Goal: Task Accomplishment & Management: Use online tool/utility

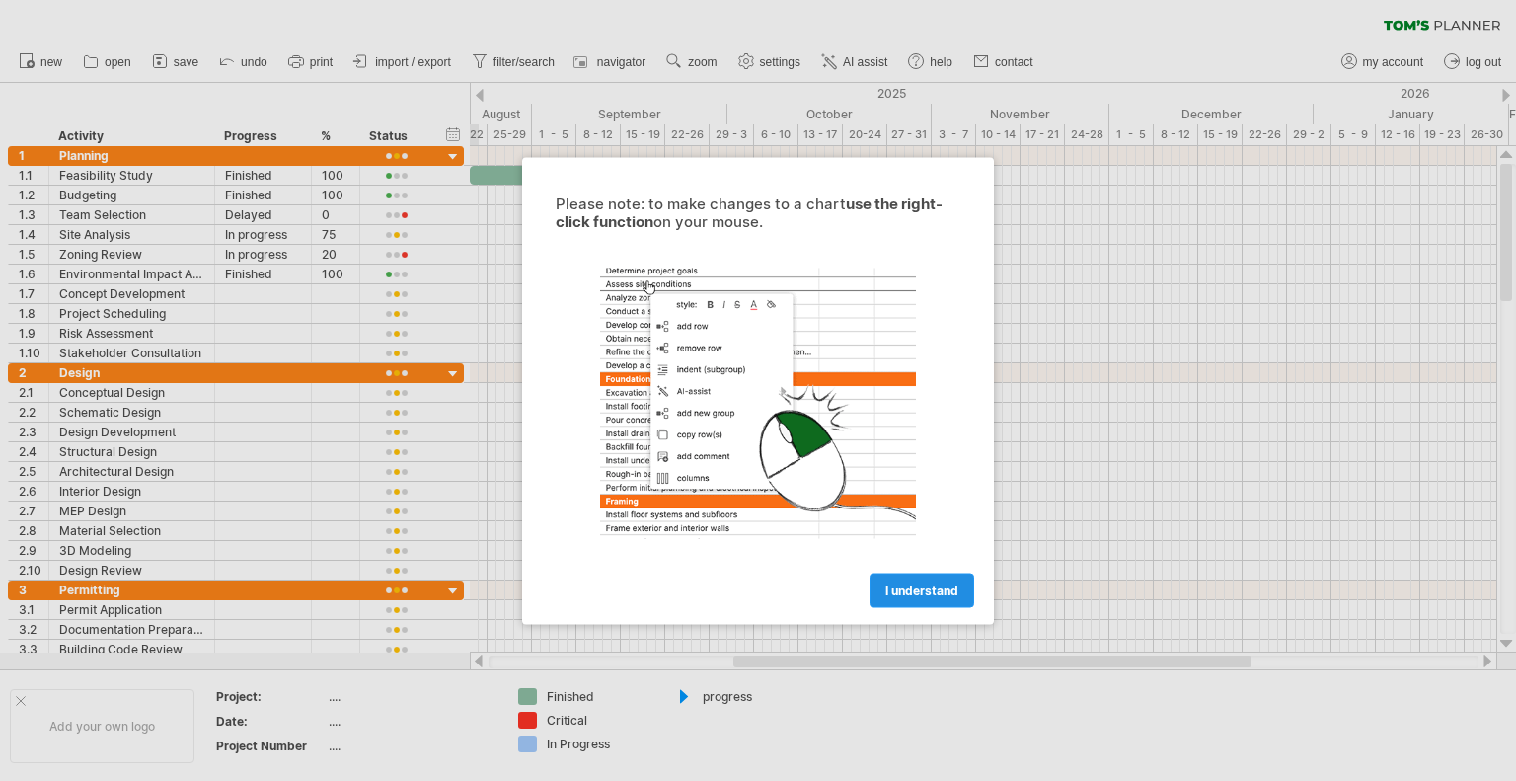
click at [924, 590] on span "I understand" at bounding box center [922, 589] width 73 height 15
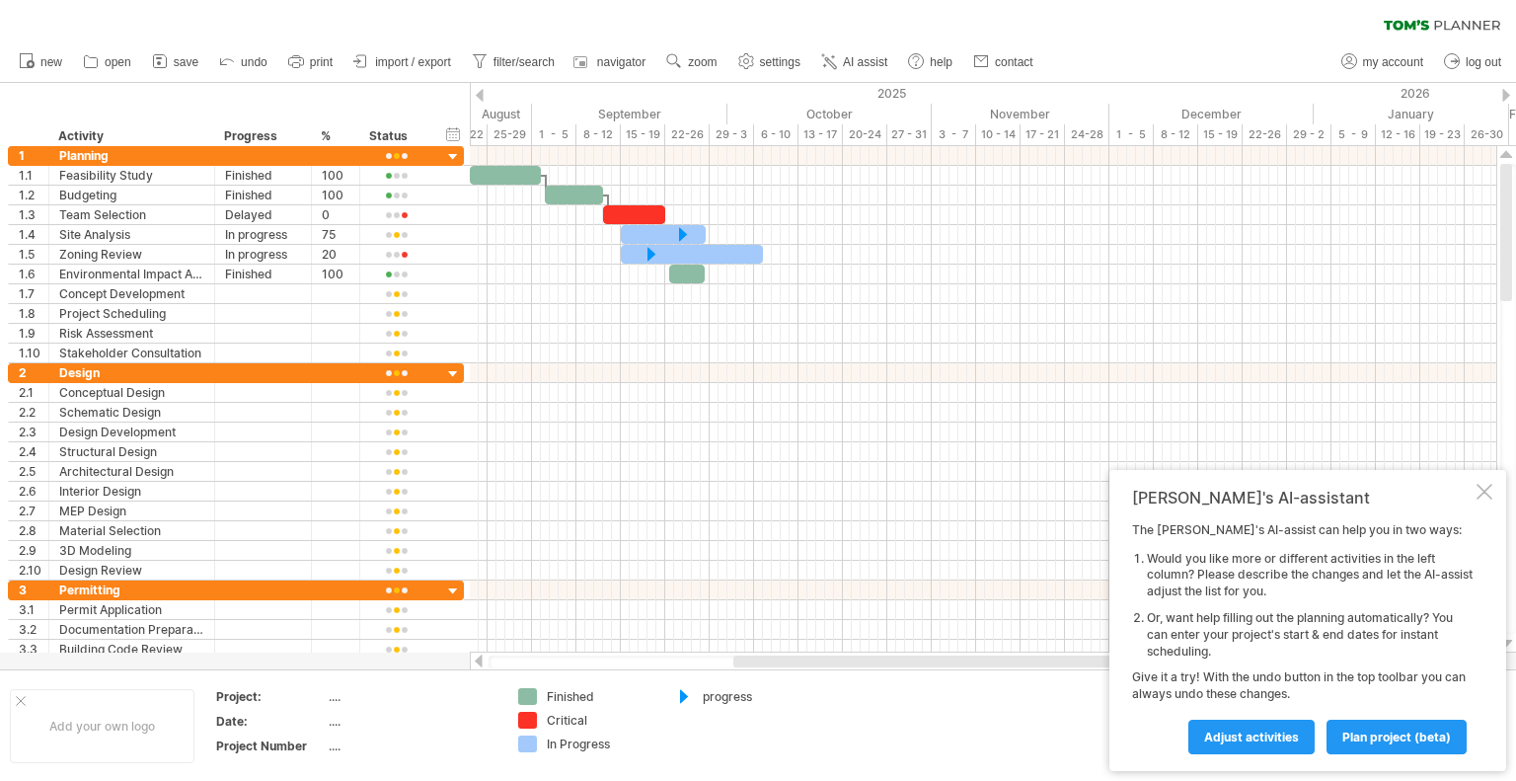
drag, startPoint x: 21, startPoint y: 0, endPoint x: 537, endPoint y: 16, distance: 516.6
click at [537, 16] on div "clear filter reapply filter" at bounding box center [758, 20] width 1516 height 41
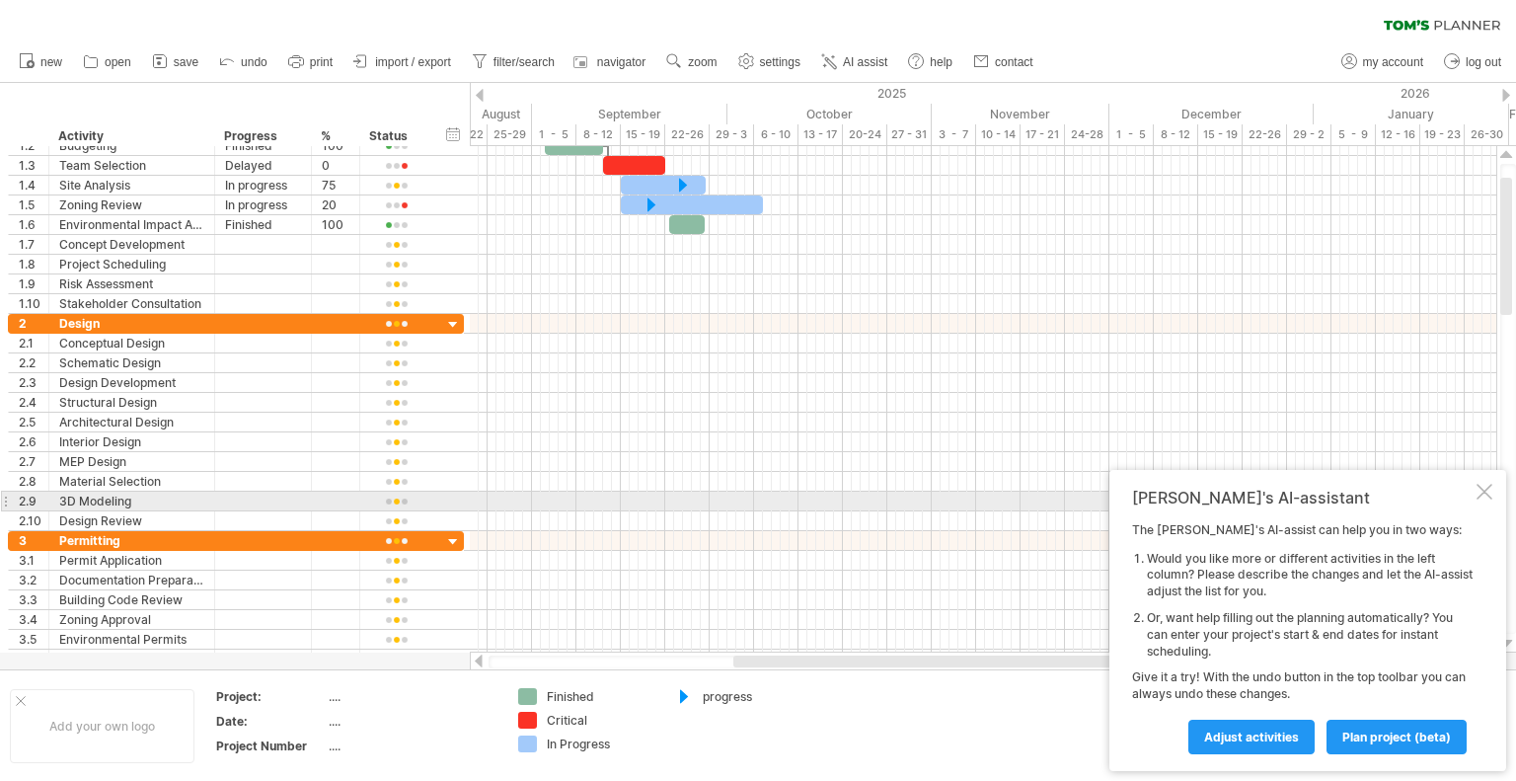
click at [1479, 495] on div at bounding box center [1485, 492] width 16 height 16
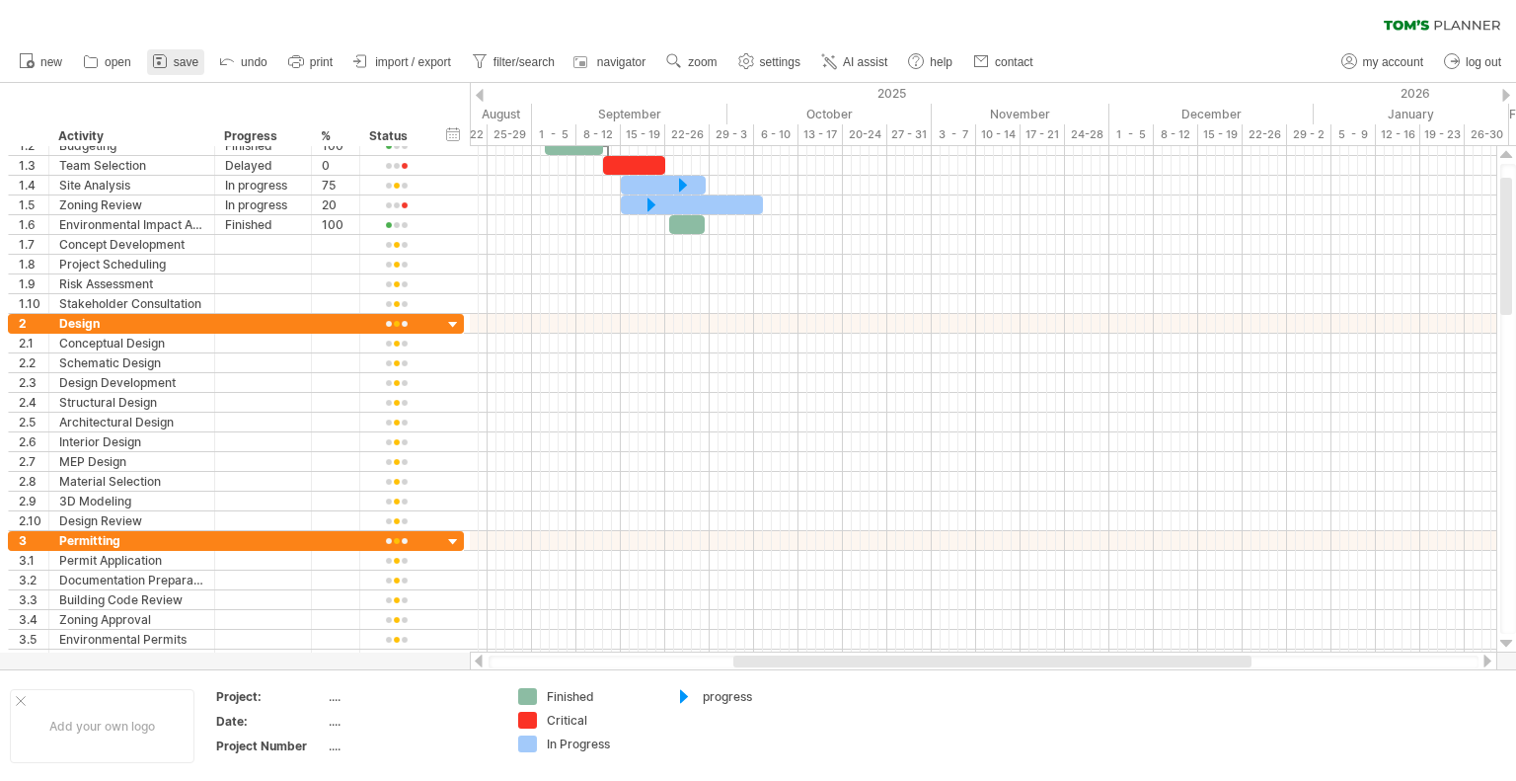
click at [170, 62] on icon at bounding box center [160, 61] width 20 height 20
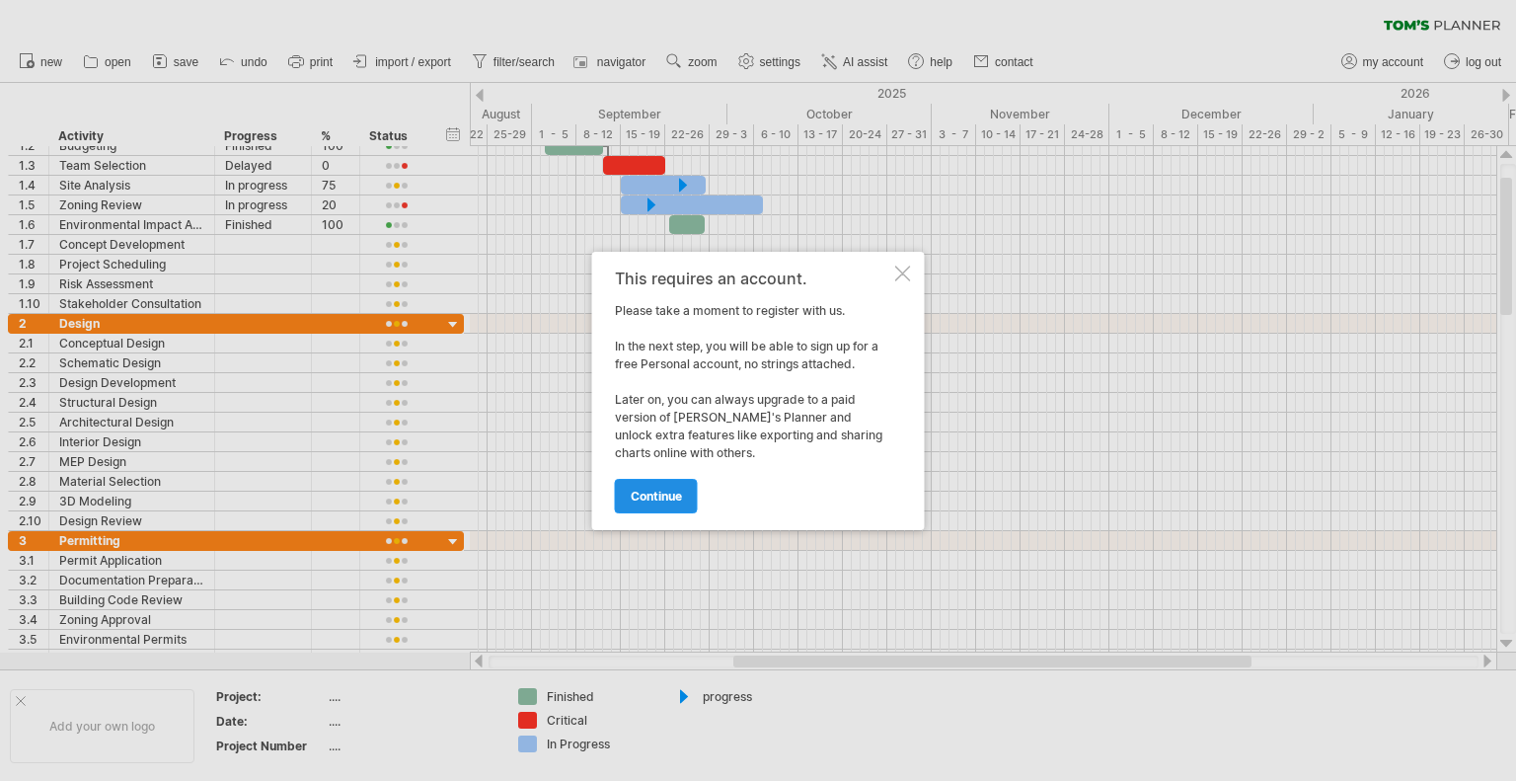
click at [646, 493] on span "continue" at bounding box center [656, 496] width 51 height 15
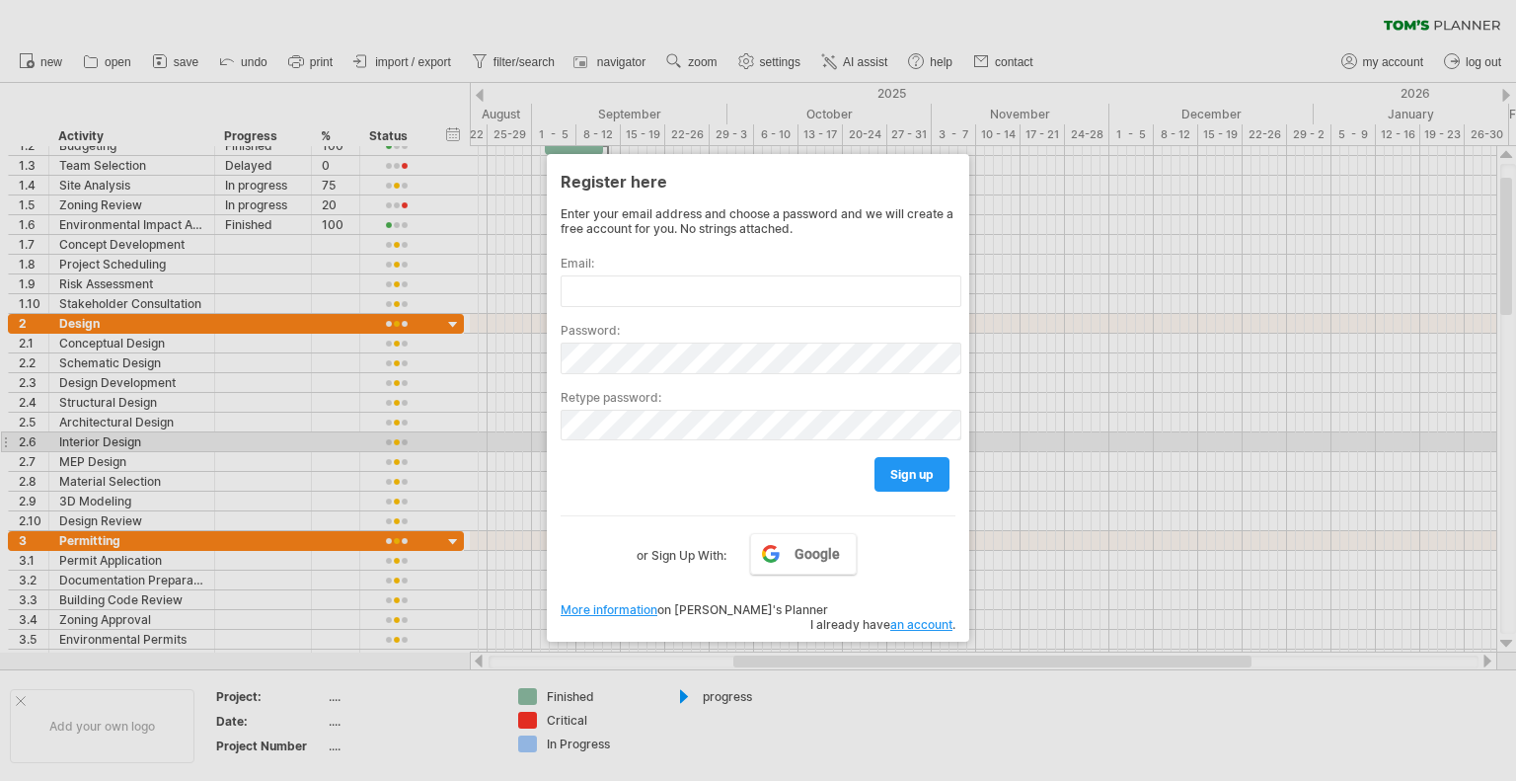
click at [1070, 394] on div at bounding box center [758, 390] width 1516 height 781
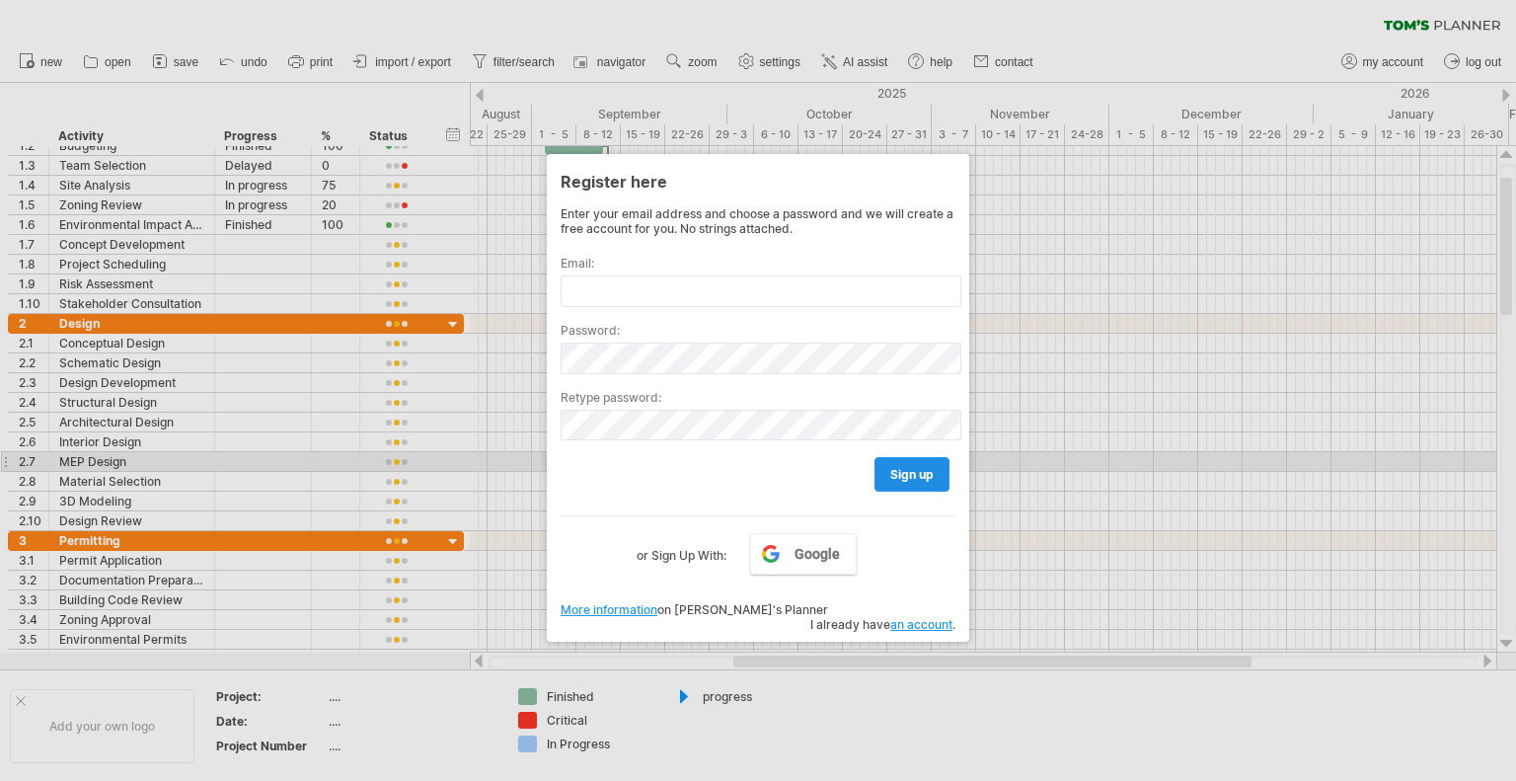
click at [885, 469] on link "sign up" at bounding box center [912, 474] width 75 height 35
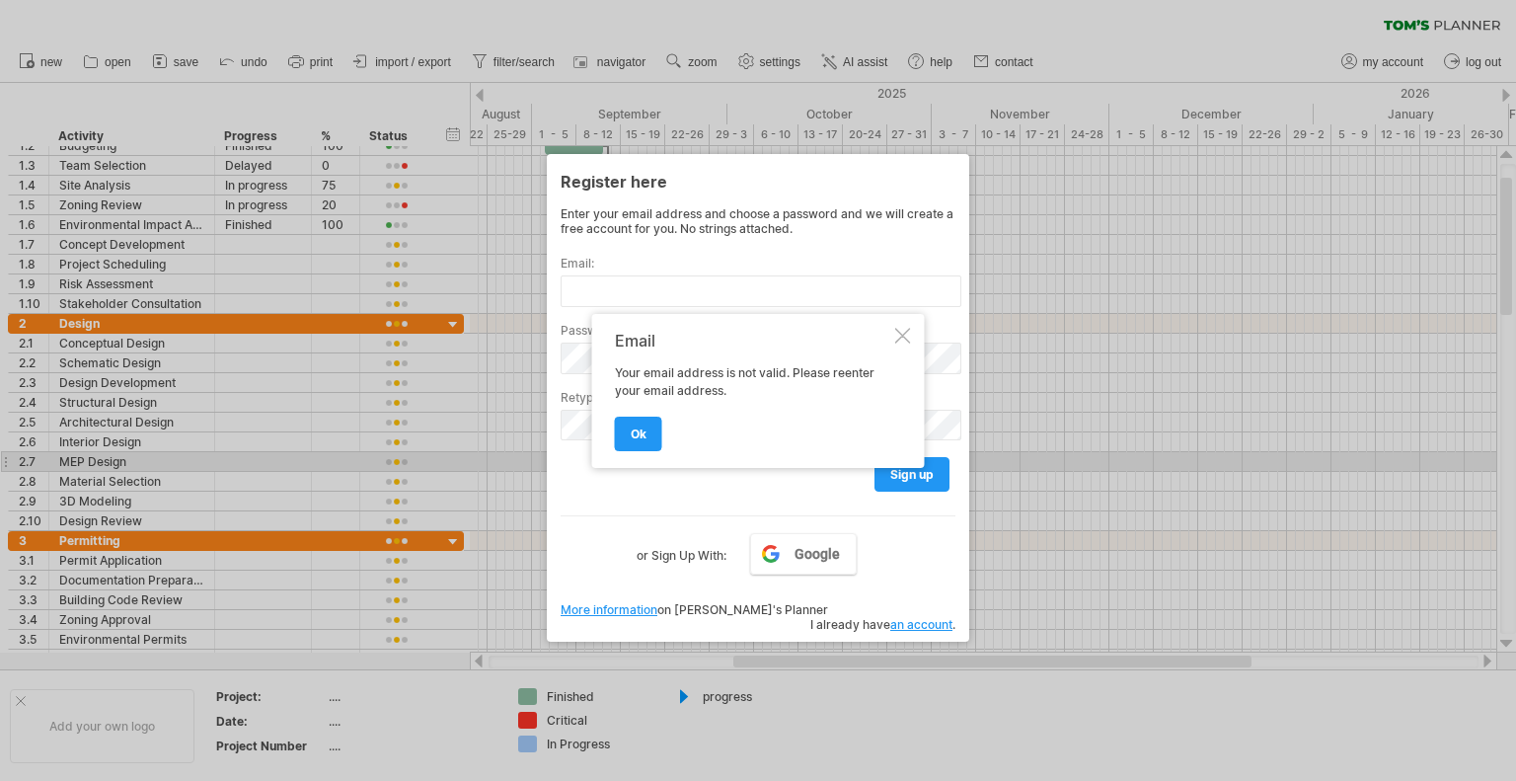
click at [899, 335] on div at bounding box center [903, 336] width 16 height 16
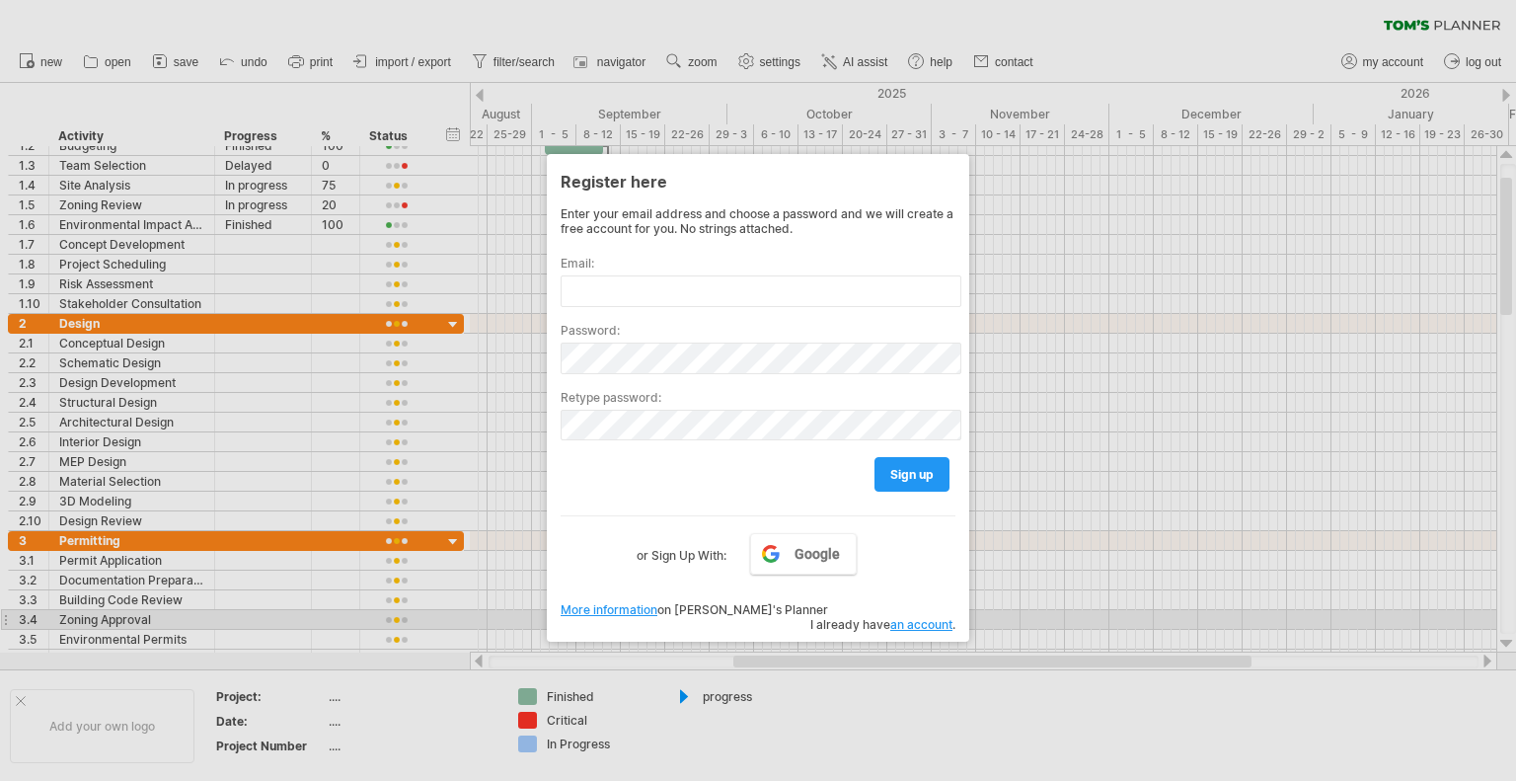
click at [636, 616] on link "More information" at bounding box center [609, 609] width 97 height 15
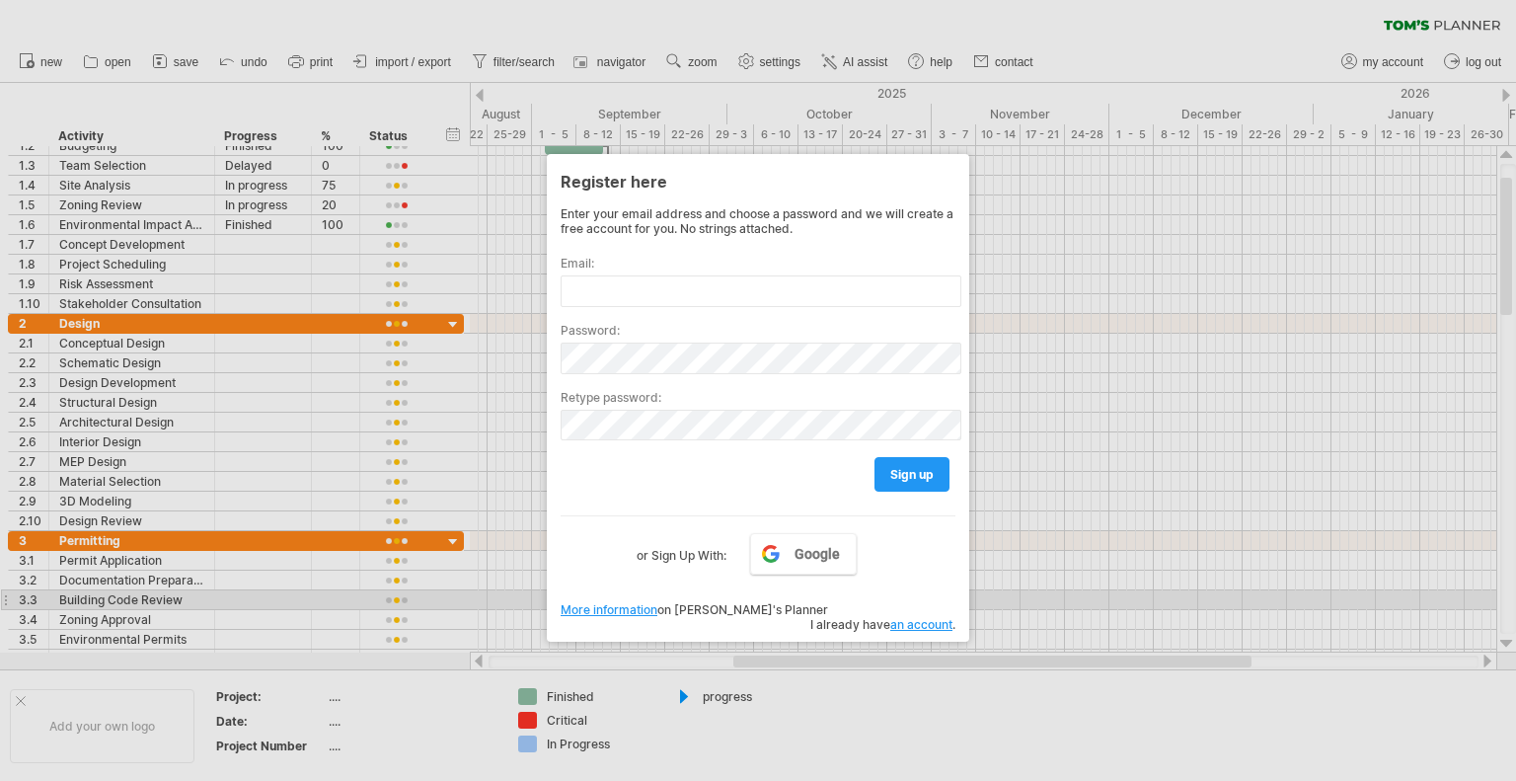
click at [849, 617] on span "I already have an account ." at bounding box center [883, 624] width 145 height 15
click at [896, 617] on link "an account" at bounding box center [922, 624] width 62 height 15
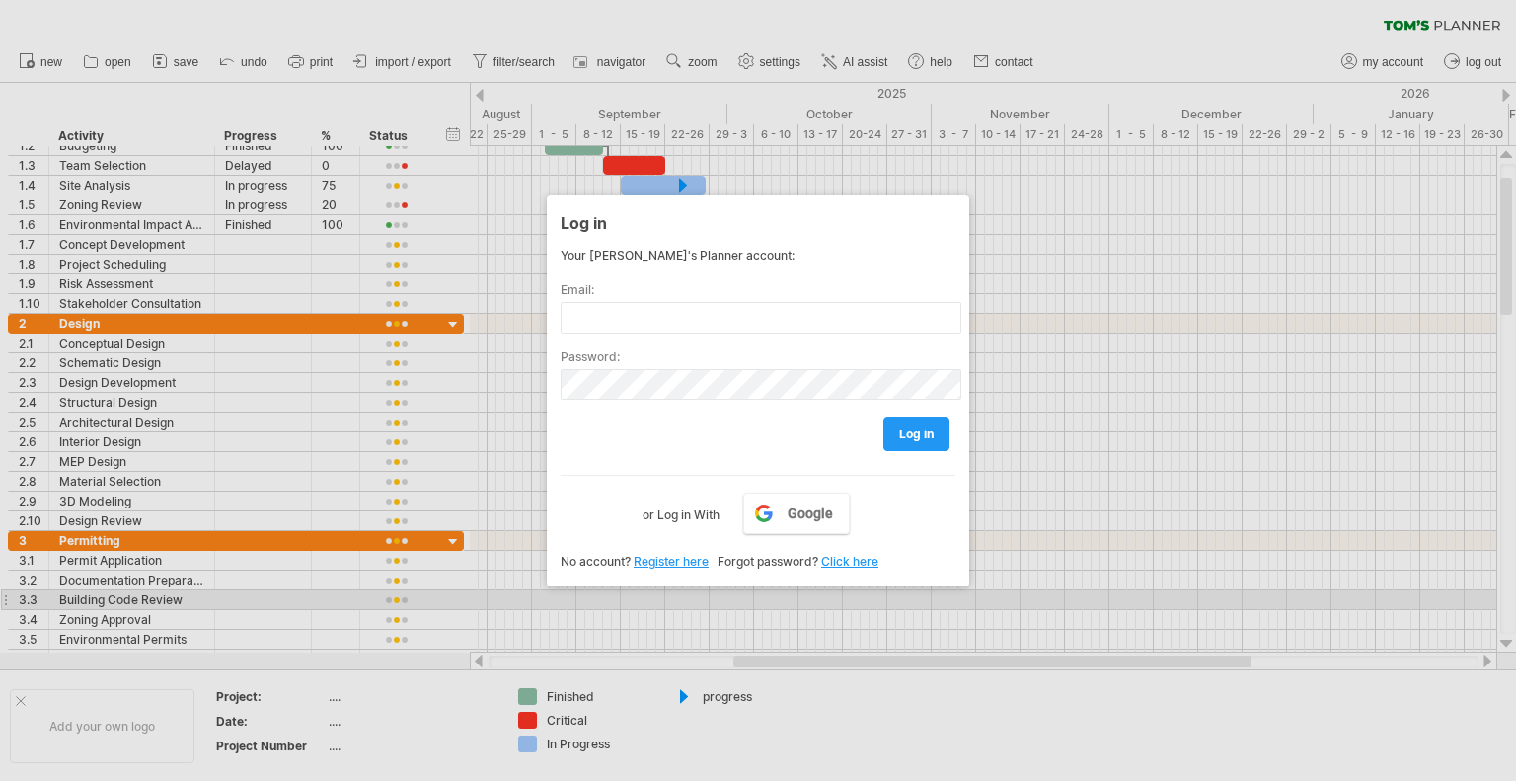
click at [692, 520] on label "or Log in With" at bounding box center [681, 510] width 77 height 34
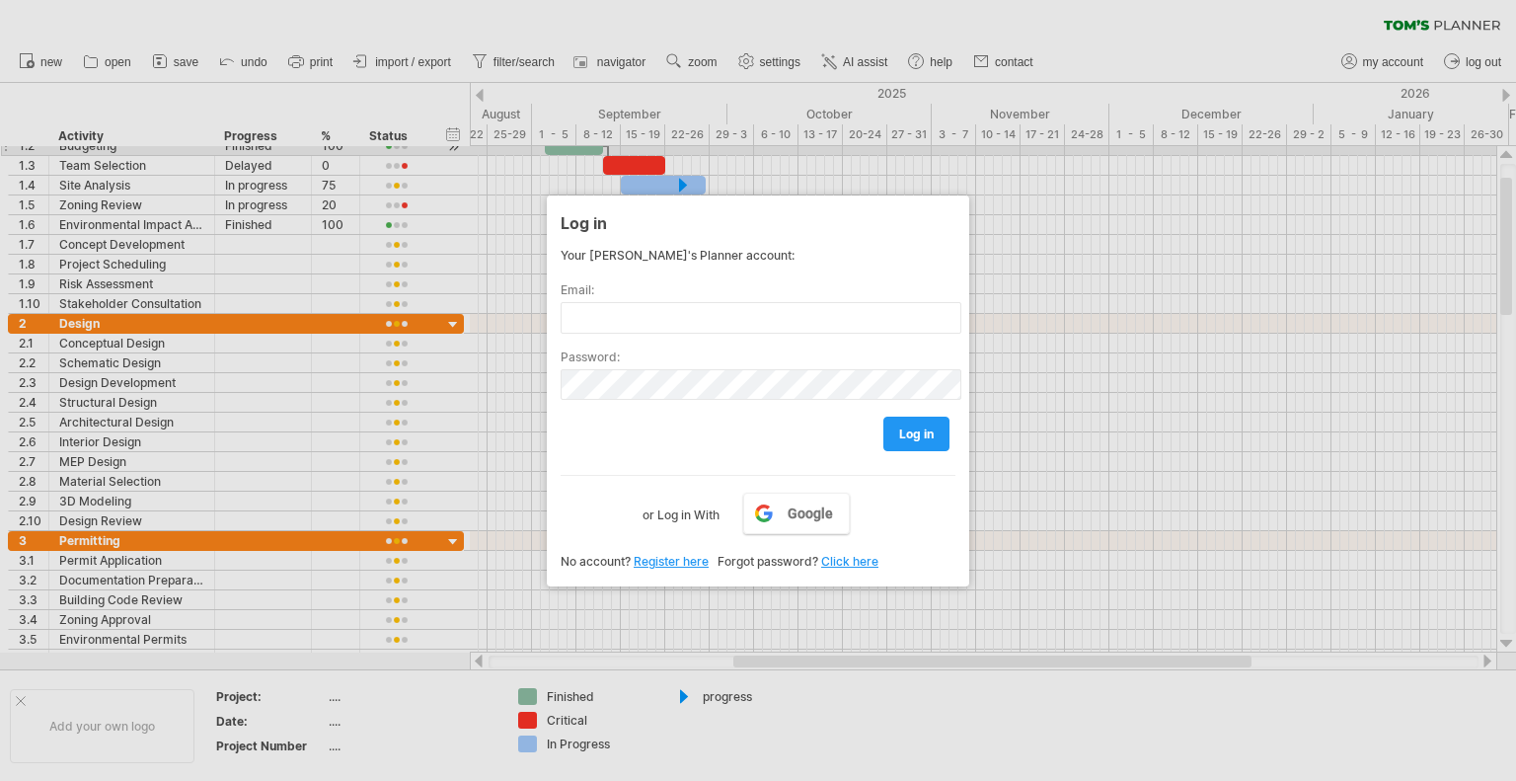
drag, startPoint x: 25, startPoint y: 127, endPoint x: 446, endPoint y: 149, distance: 422.1
click at [446, 149] on div at bounding box center [758, 390] width 1516 height 781
click at [8, 97] on div at bounding box center [758, 390] width 1516 height 781
click at [23, 88] on div at bounding box center [758, 390] width 1516 height 781
click at [41, 97] on div at bounding box center [758, 390] width 1516 height 781
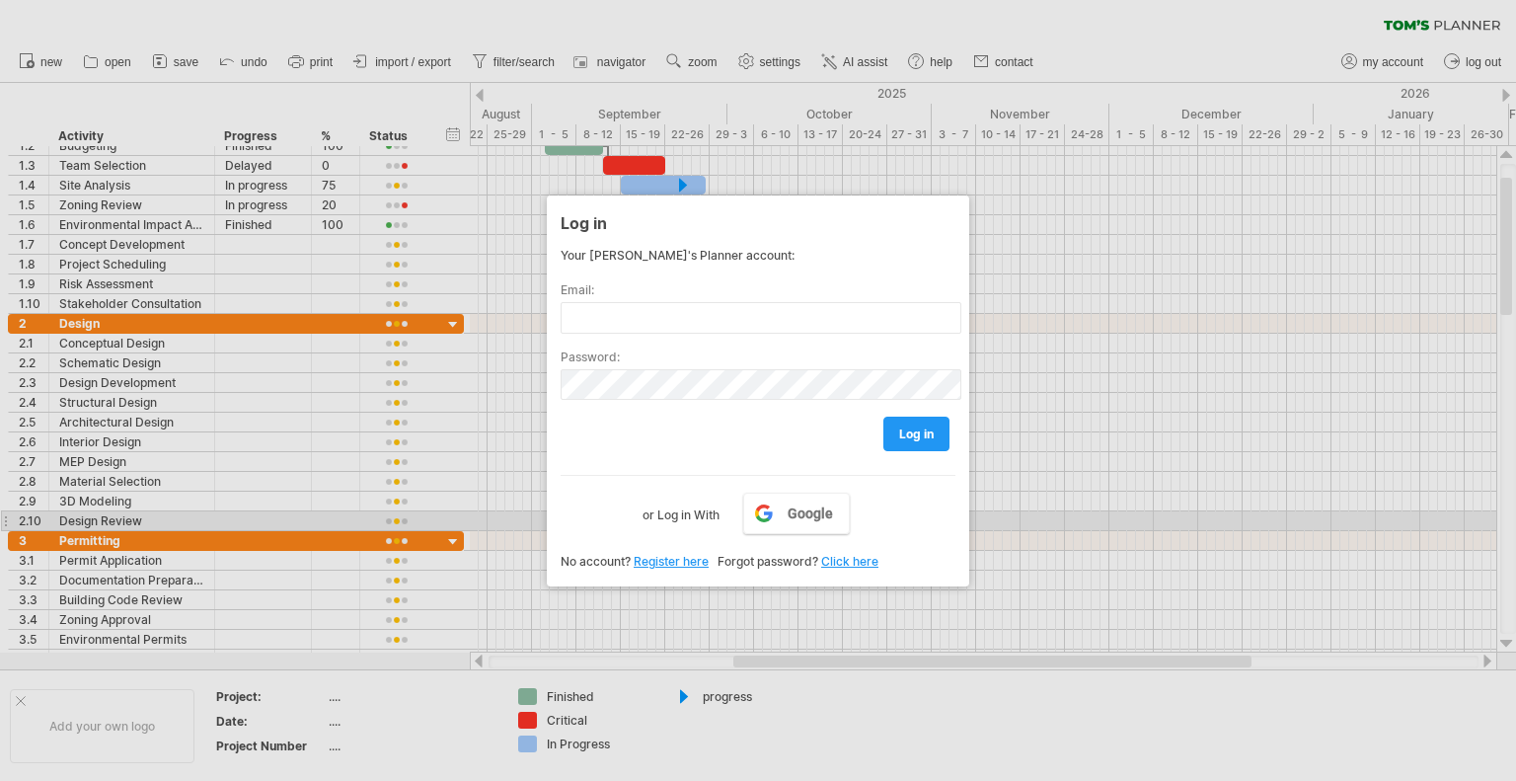
drag, startPoint x: 31, startPoint y: 137, endPoint x: 620, endPoint y: 528, distance: 707.3
click at [620, 528] on div "Trying to reach [DOMAIN_NAME] Connected again... 0% clear filter new 1" at bounding box center [758, 390] width 1516 height 781
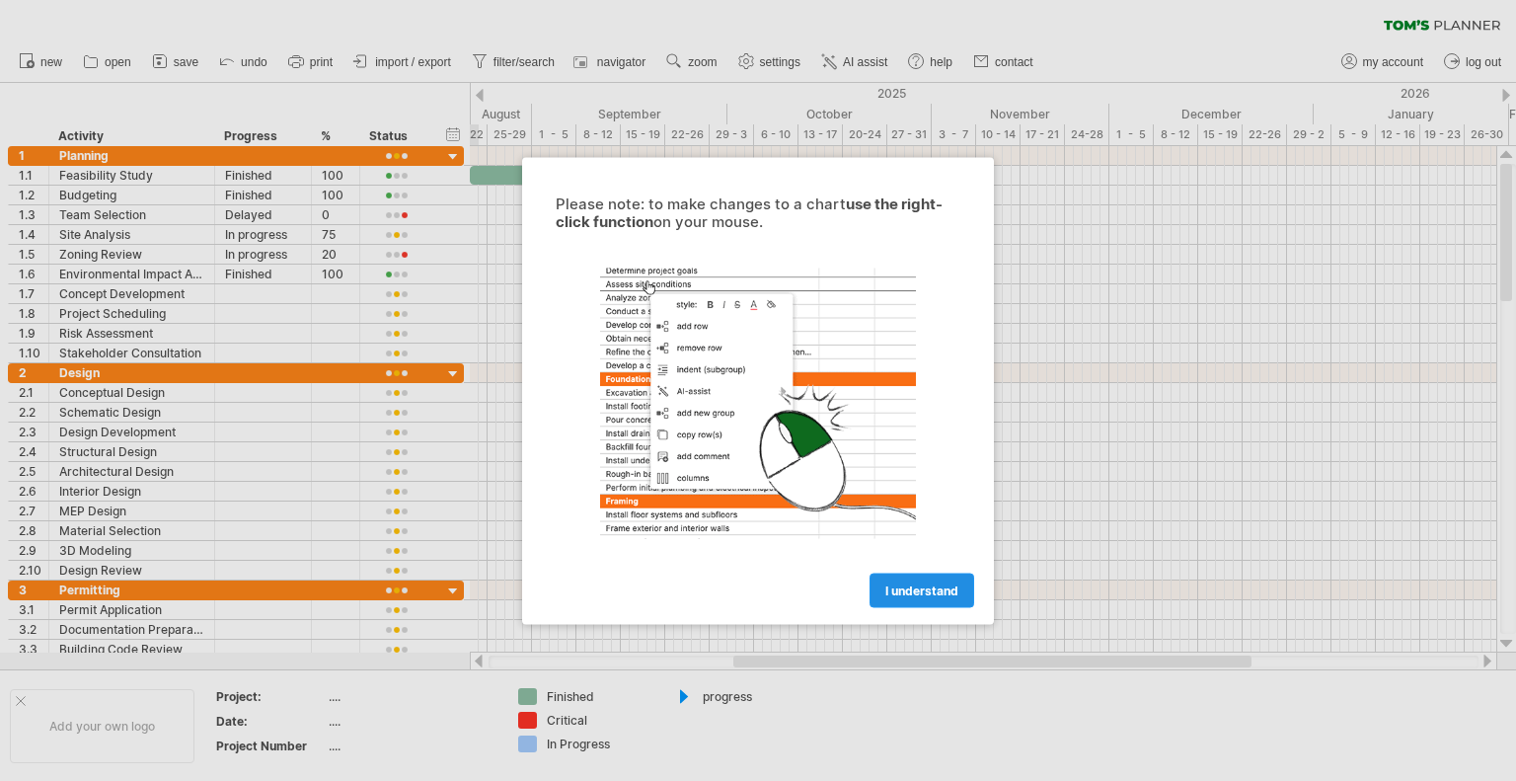
click at [912, 585] on span "I understand" at bounding box center [922, 589] width 73 height 15
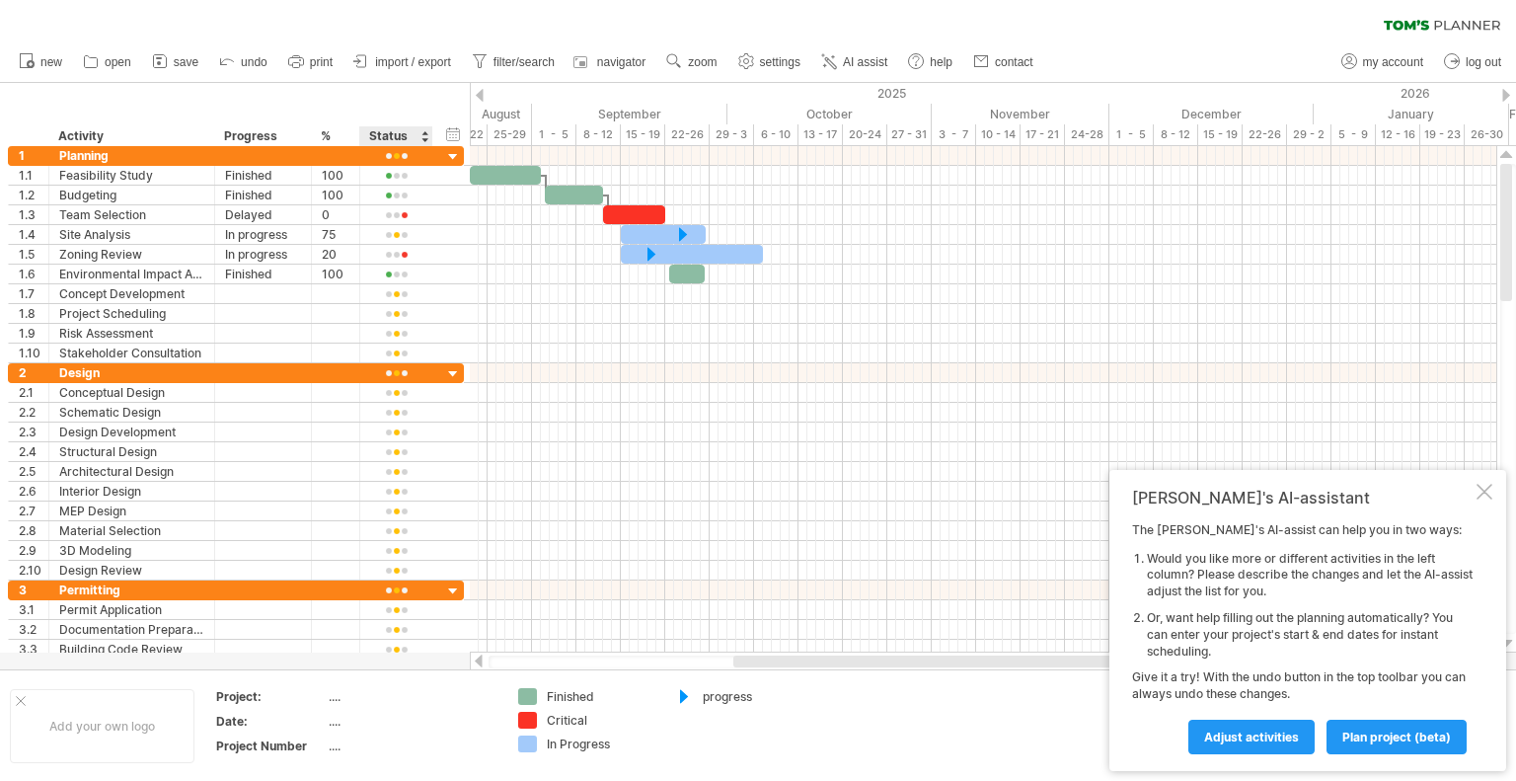
drag, startPoint x: 20, startPoint y: 102, endPoint x: 419, endPoint y: 124, distance: 399.5
click at [419, 124] on div "hide start/end/duration show start/end/duration ******** Activity ******** Prog…" at bounding box center [235, 114] width 470 height 63
click at [496, 89] on div "2025" at bounding box center [154, 93] width 2319 height 21
click at [483, 93] on div at bounding box center [480, 95] width 8 height 13
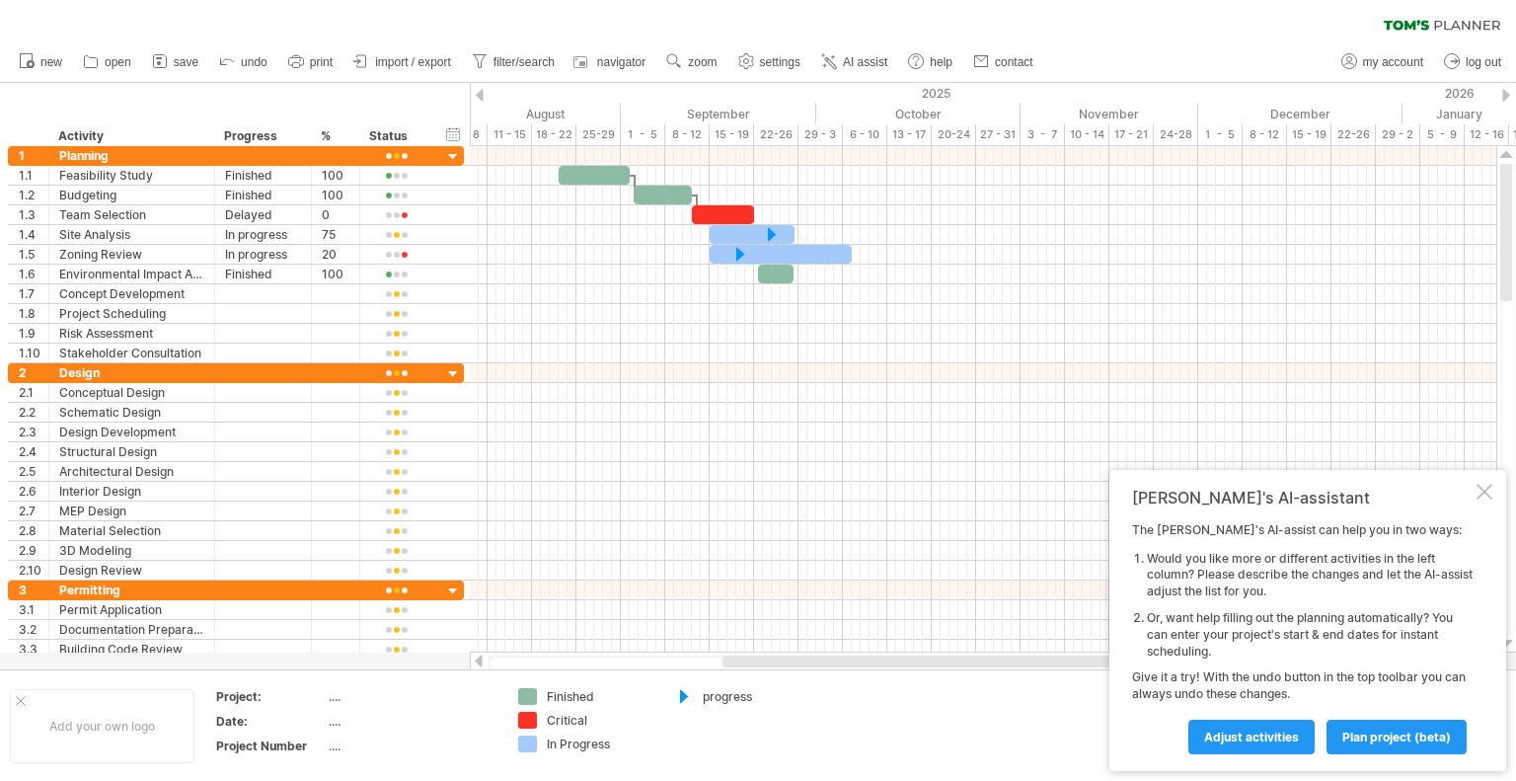
click at [483, 93] on div at bounding box center [480, 95] width 8 height 13
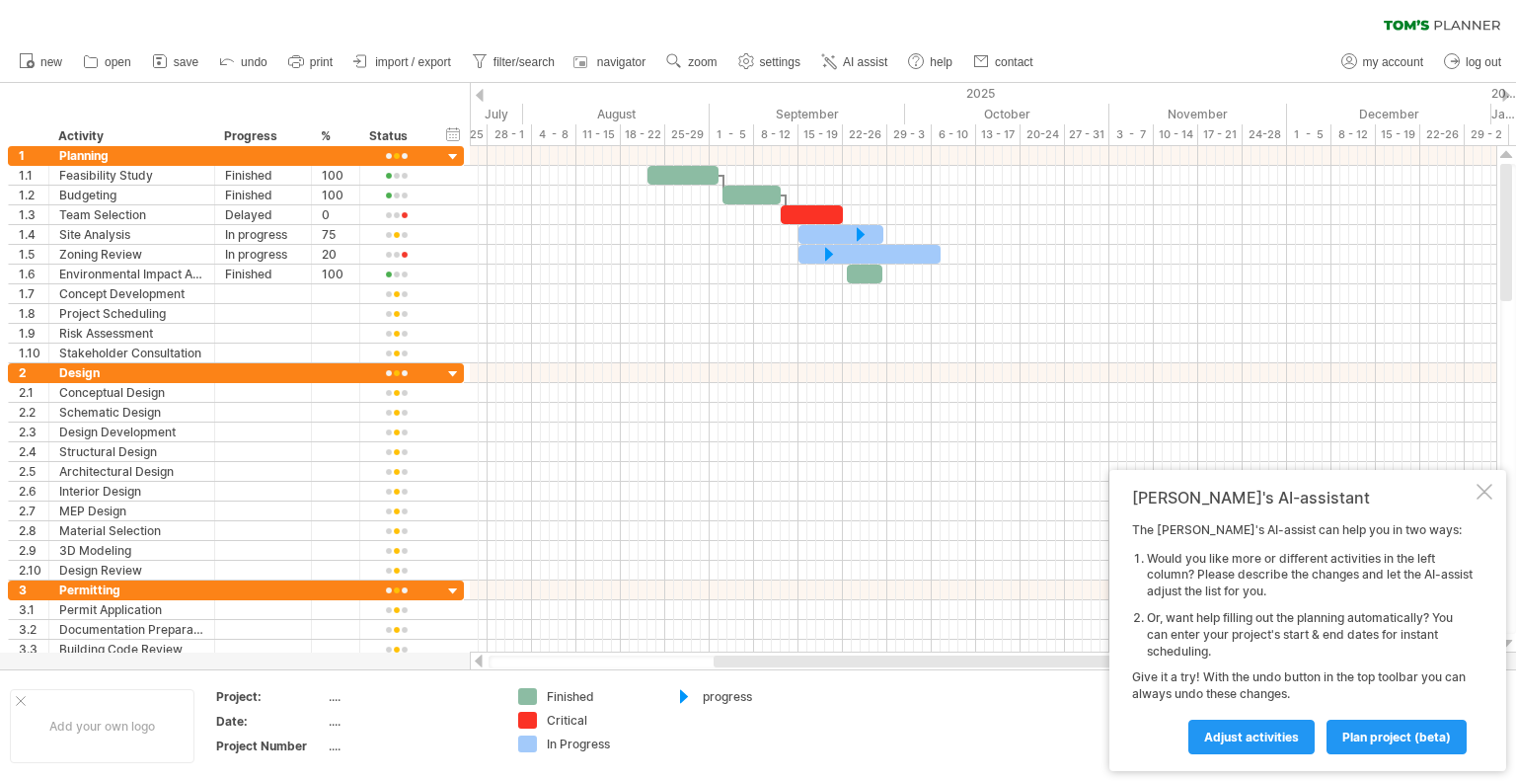
click at [483, 93] on div at bounding box center [480, 95] width 8 height 13
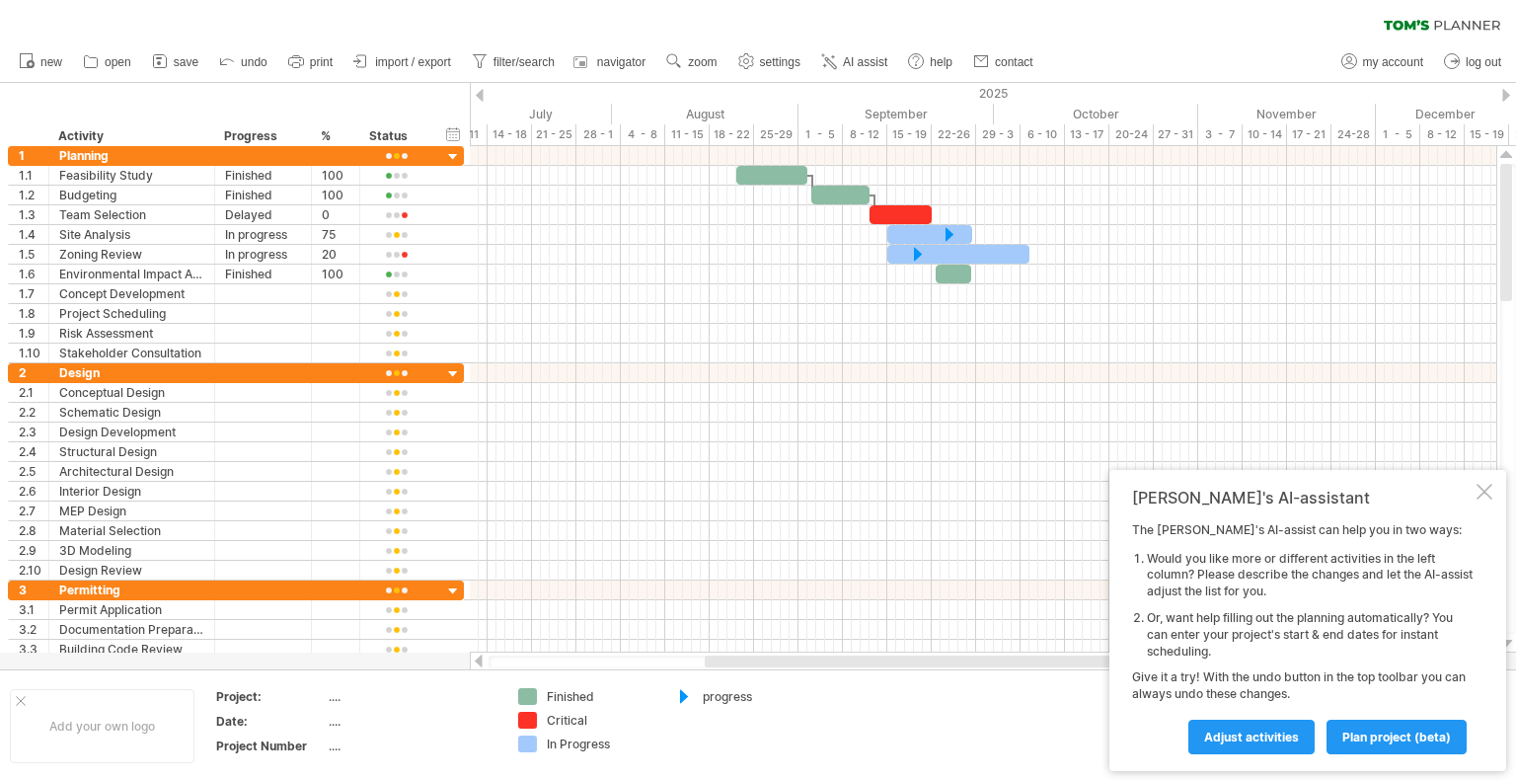
click at [483, 93] on div at bounding box center [480, 95] width 8 height 13
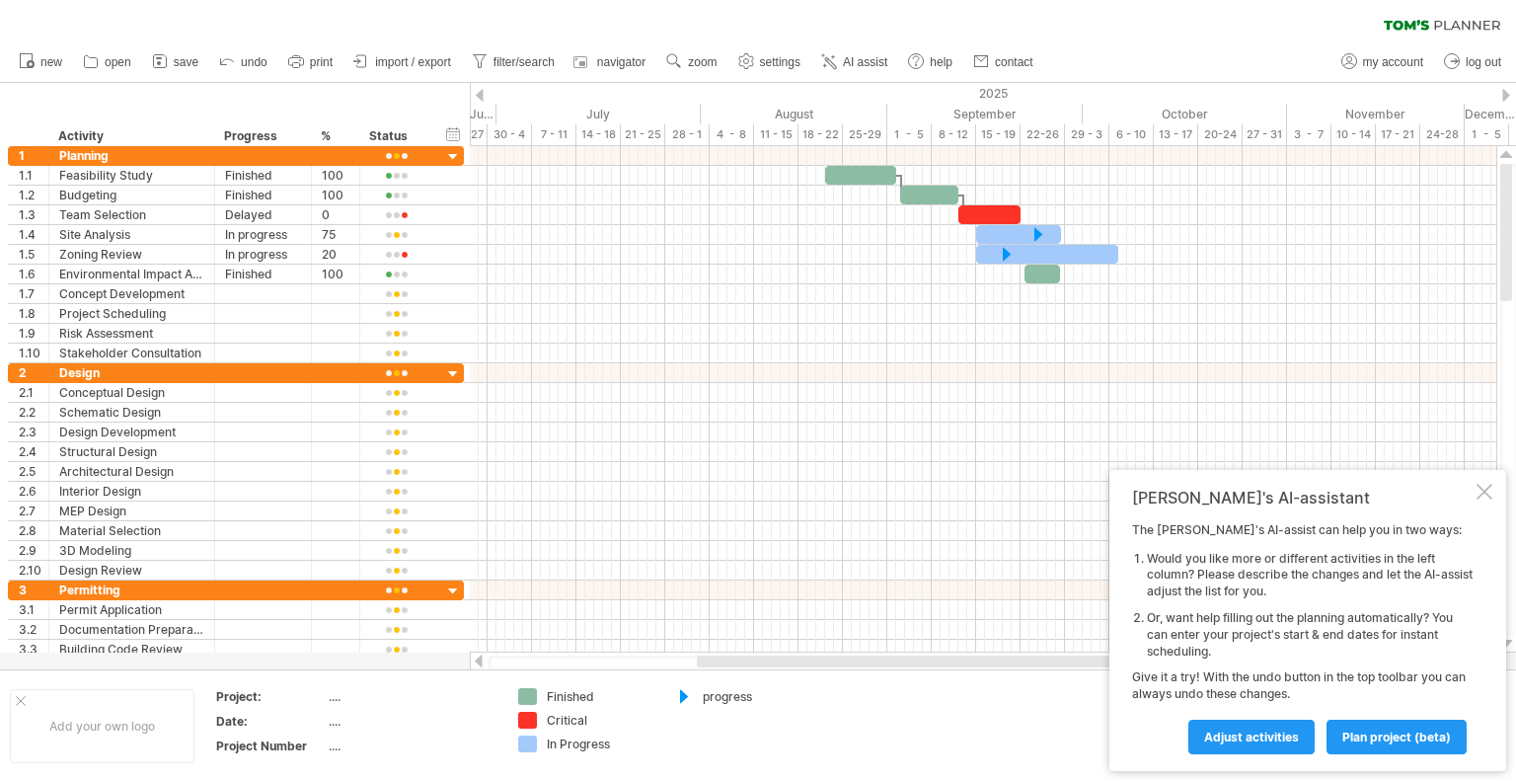
click at [483, 93] on div at bounding box center [480, 95] width 8 height 13
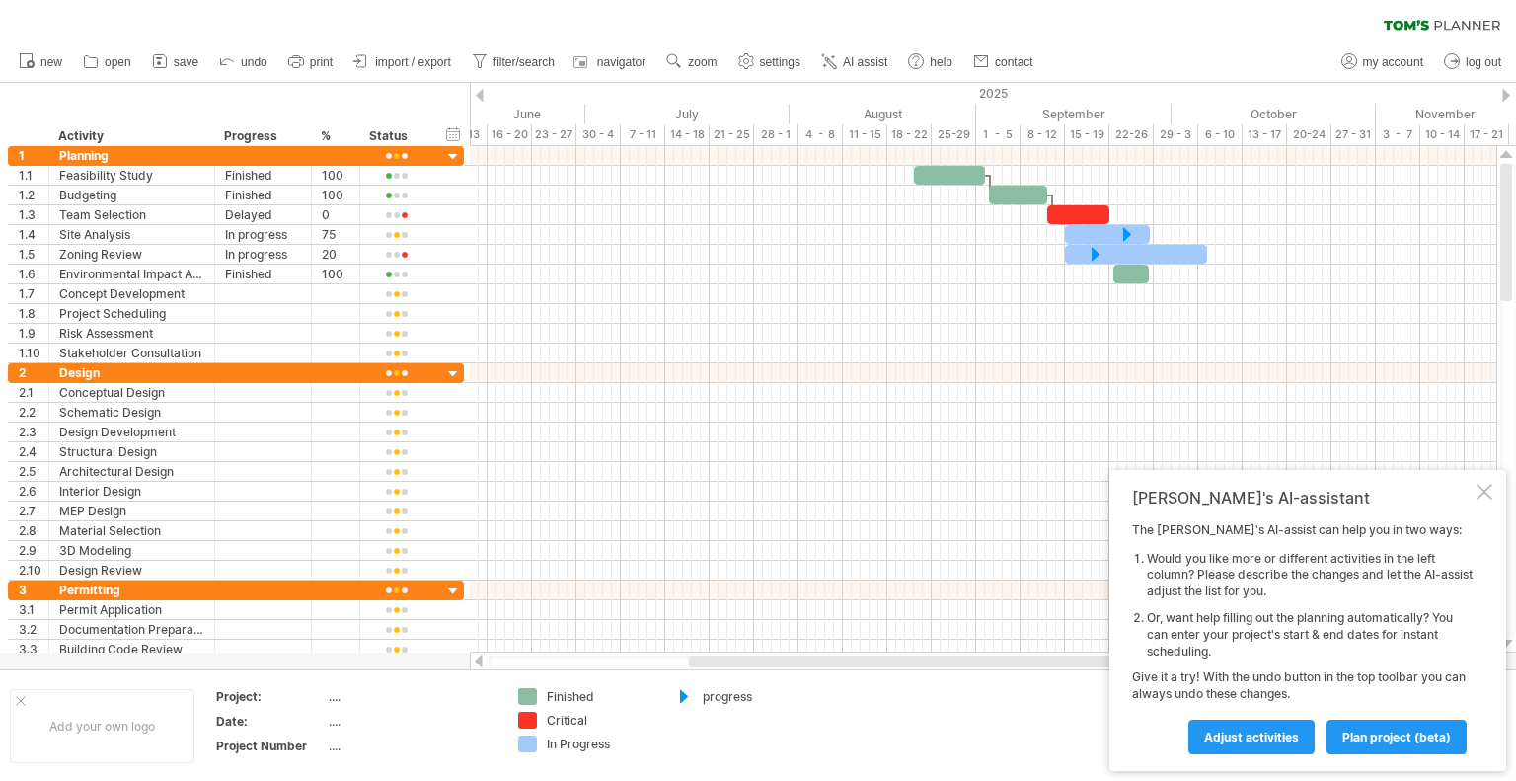
click at [483, 93] on div at bounding box center [480, 95] width 8 height 13
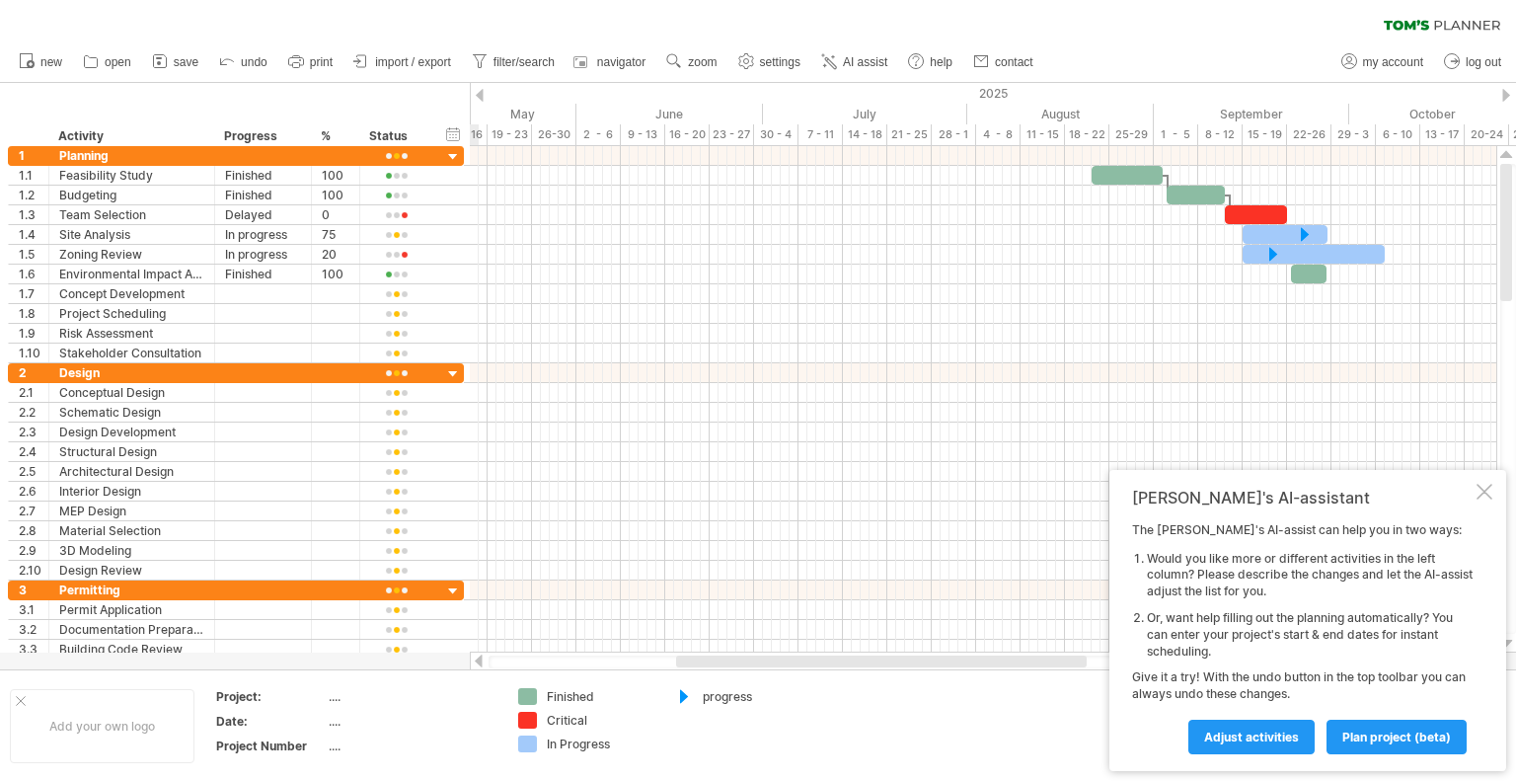
click at [483, 93] on div at bounding box center [480, 95] width 8 height 13
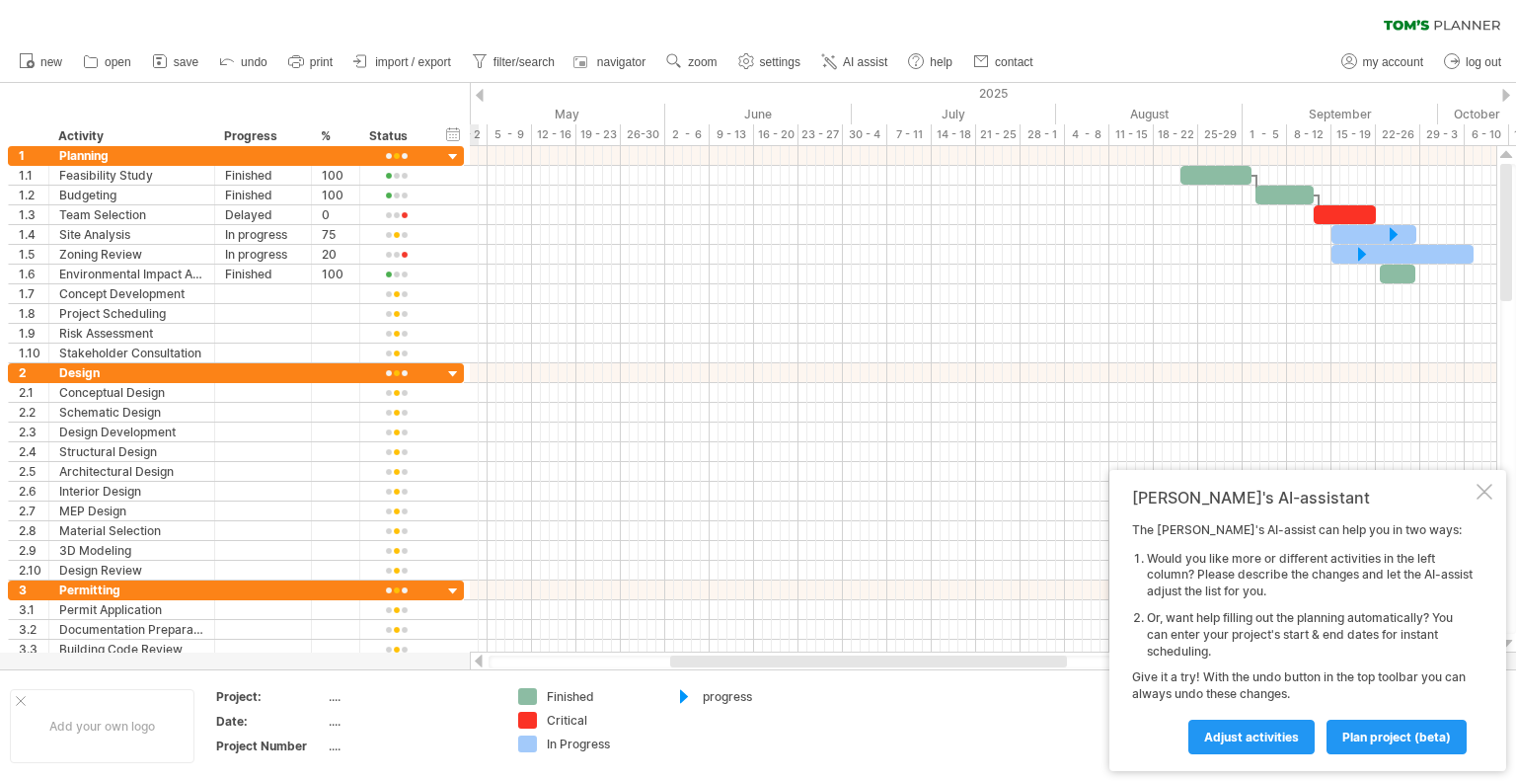
click at [483, 93] on div at bounding box center [480, 95] width 8 height 13
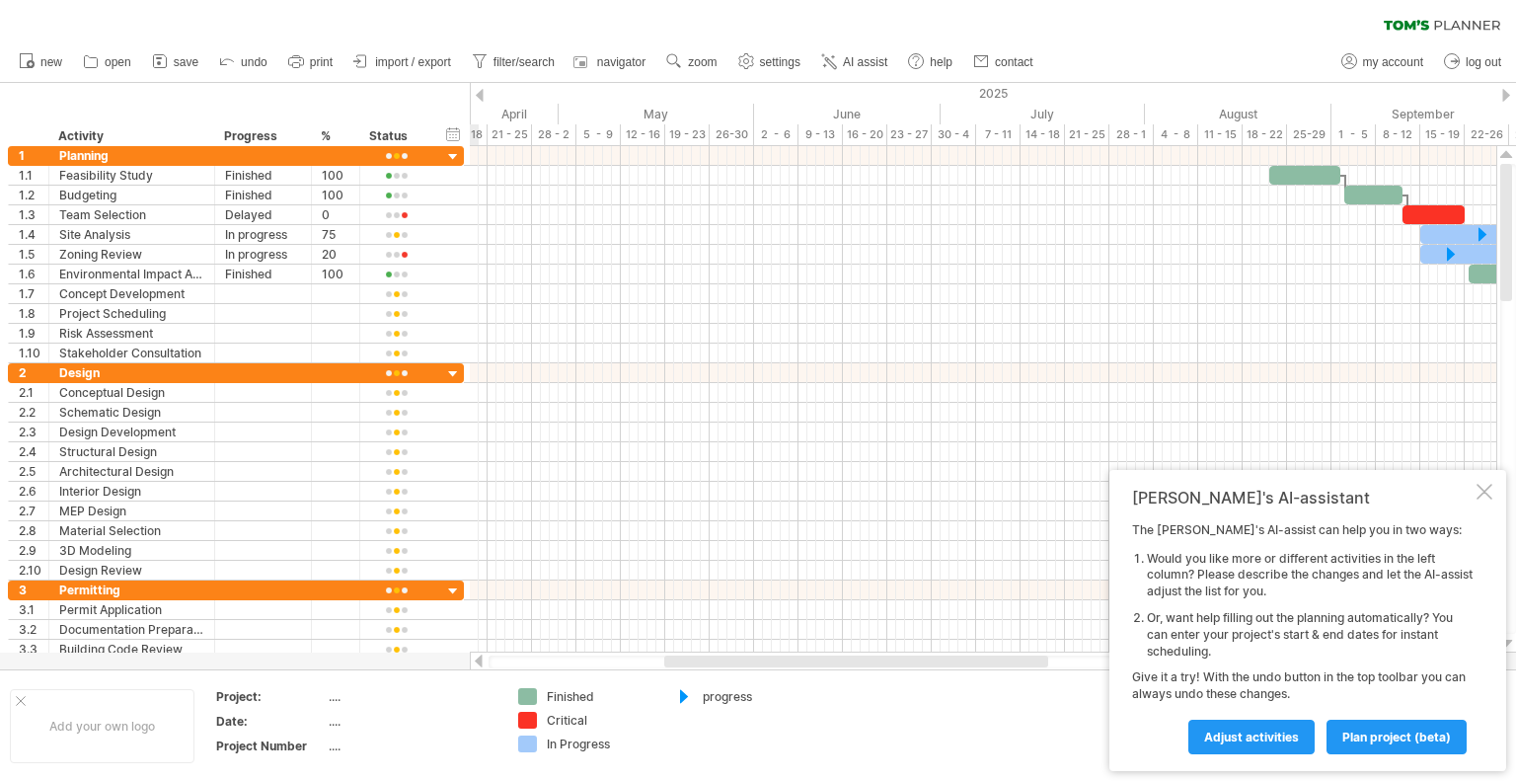
click at [483, 93] on div at bounding box center [480, 95] width 8 height 13
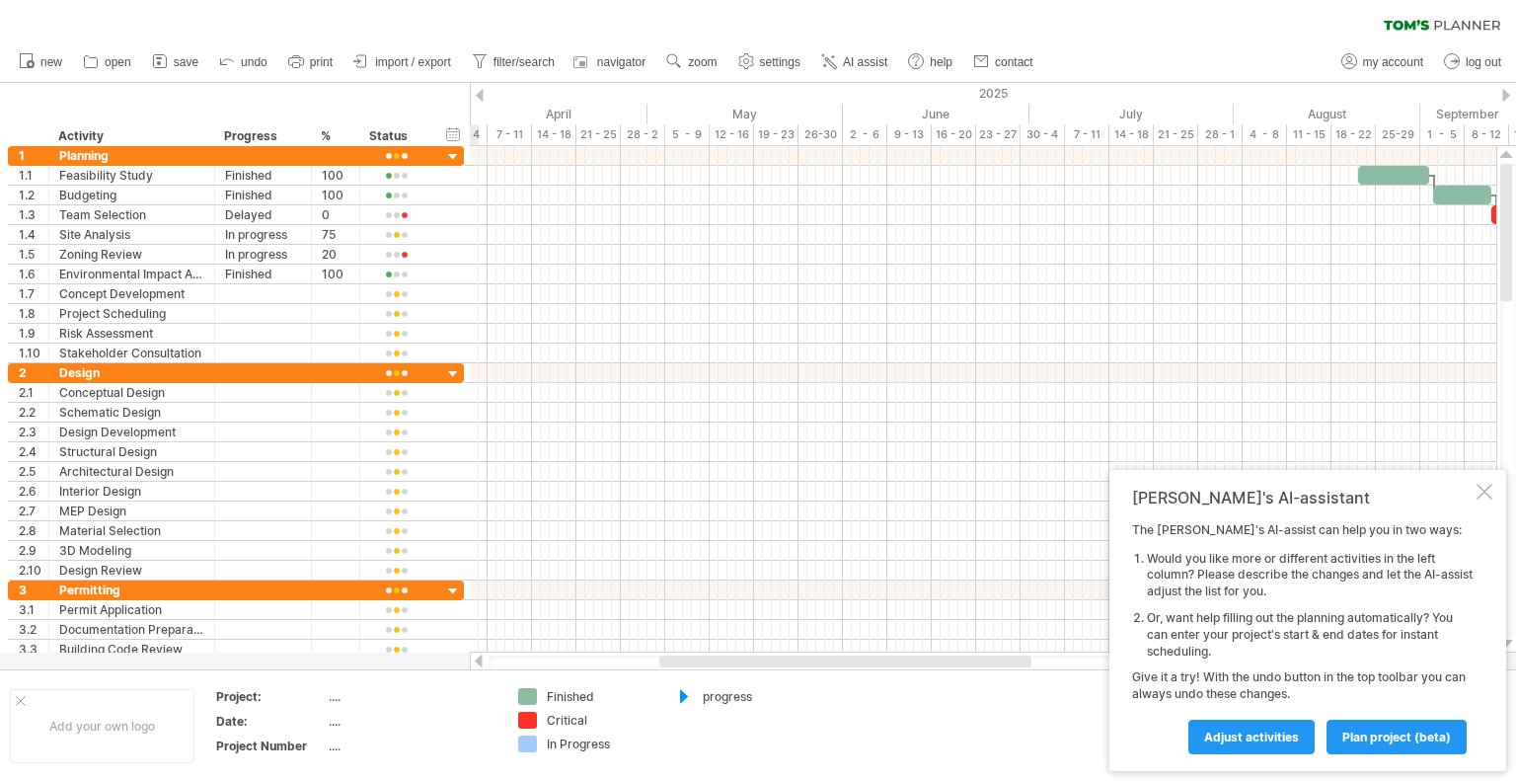
click at [483, 93] on div at bounding box center [480, 95] width 8 height 13
click at [485, 94] on div "2025" at bounding box center [1309, 93] width 2319 height 21
click at [482, 95] on div at bounding box center [480, 95] width 8 height 13
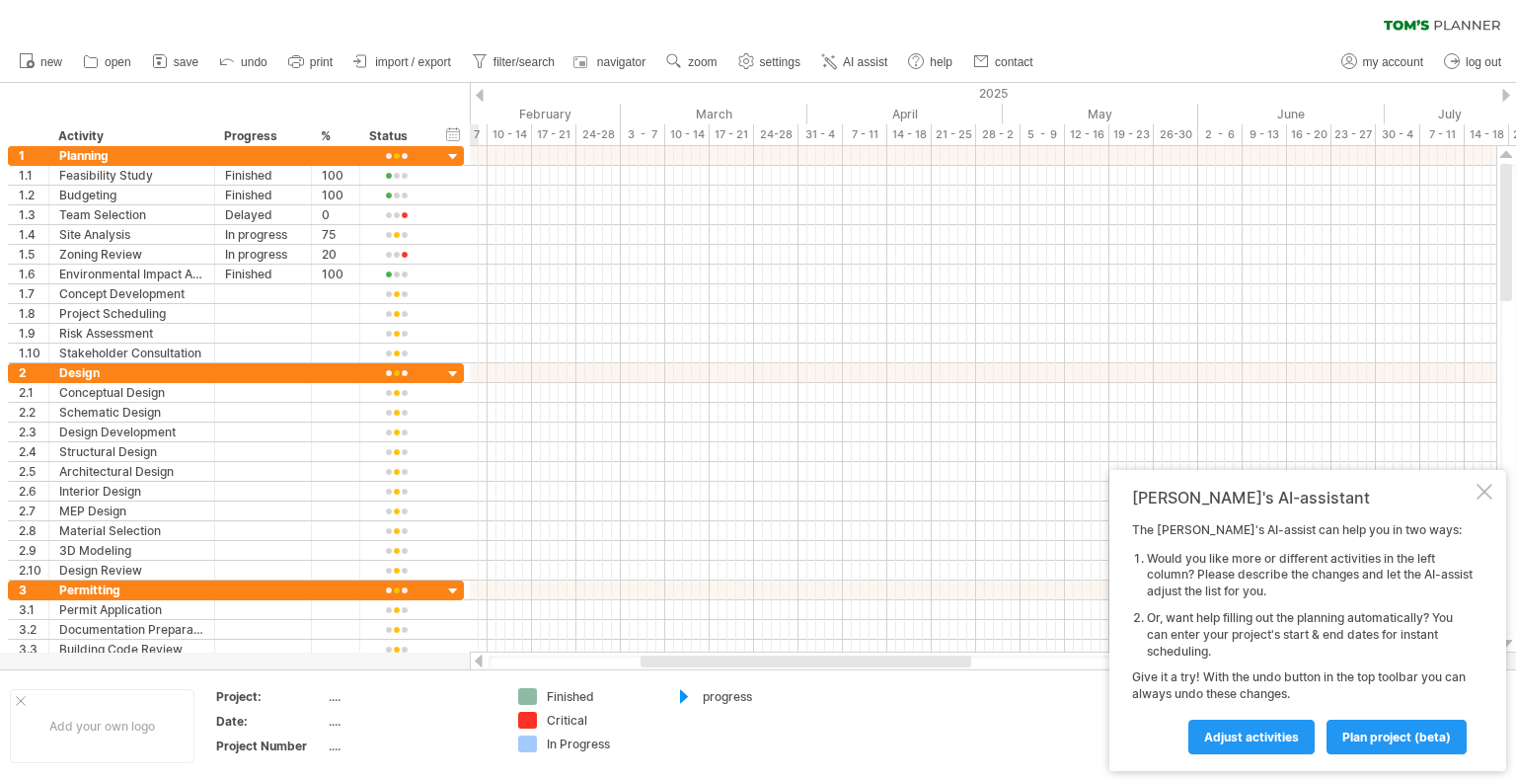
click at [482, 95] on div at bounding box center [480, 95] width 8 height 13
click at [16, 99] on div "hide start/end/duration show start/end/duration ******** Activity ******** Prog…" at bounding box center [235, 114] width 470 height 63
drag, startPoint x: 24, startPoint y: 98, endPoint x: 214, endPoint y: 675, distance: 608.2
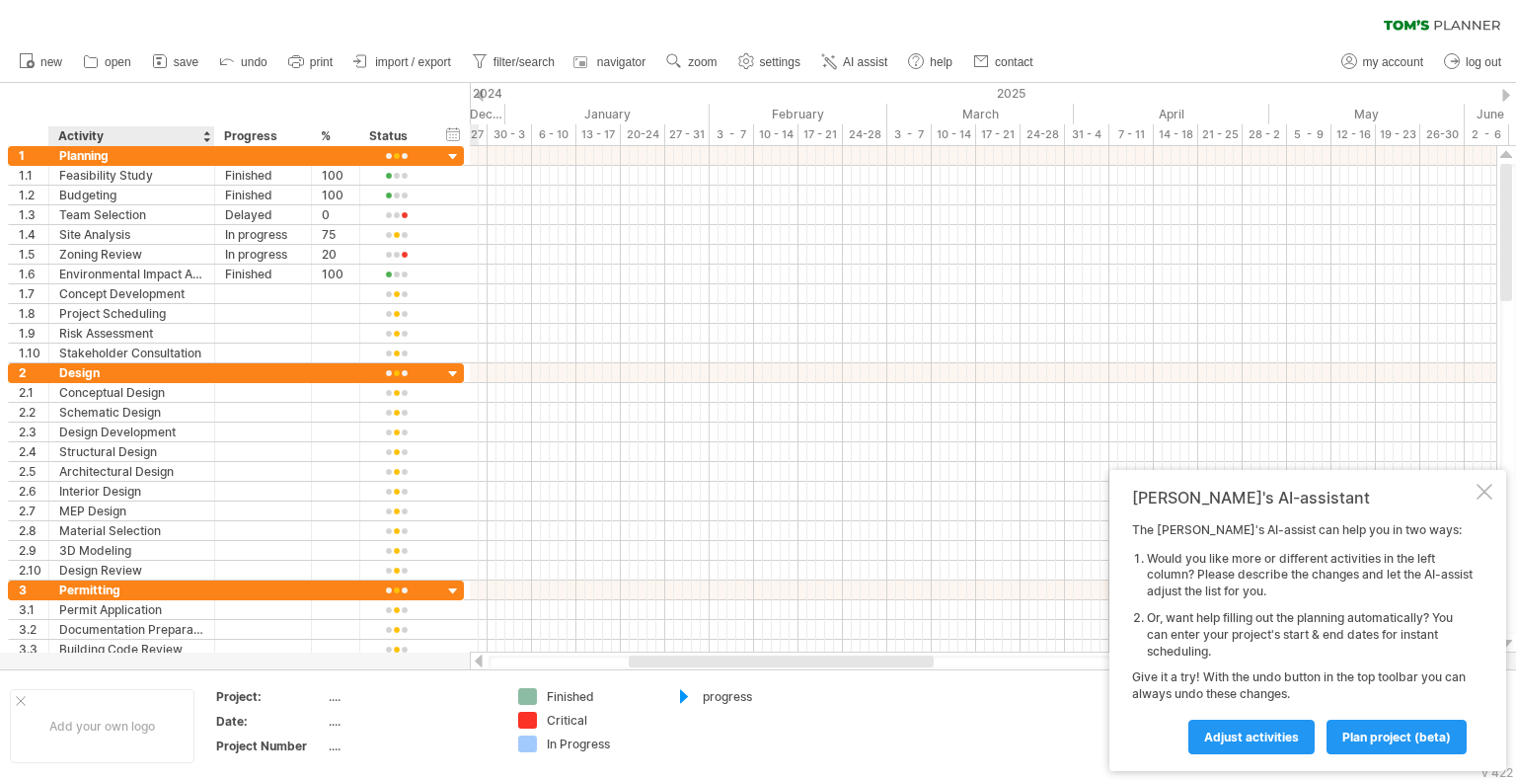
click at [214, 677] on div "Trying to reach [DOMAIN_NAME] Connected again... 0% clear filter new 1" at bounding box center [758, 390] width 1516 height 781
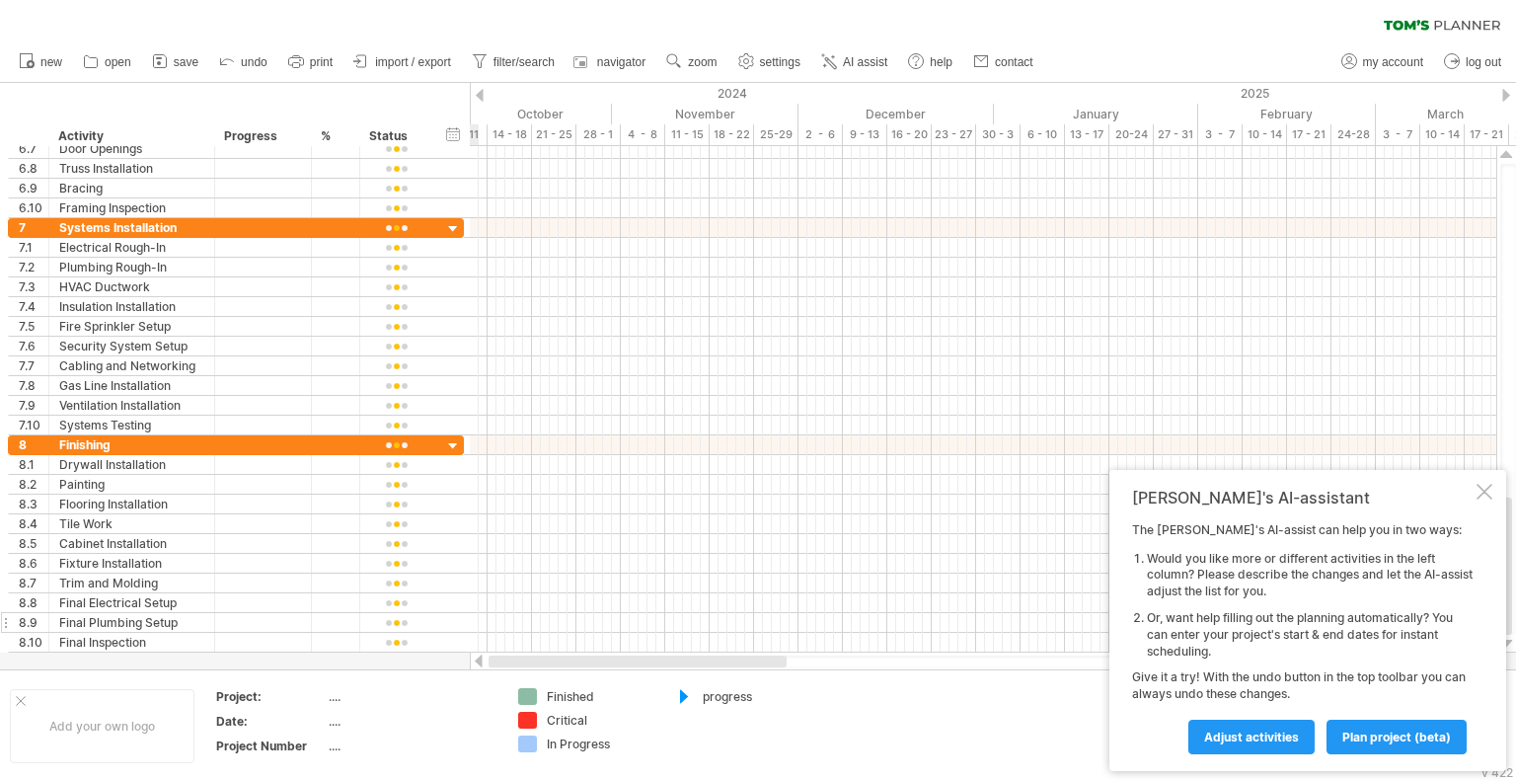
drag, startPoint x: 644, startPoint y: 659, endPoint x: 454, endPoint y: 617, distance: 194.0
click at [467, 679] on div "Trying to reach [DOMAIN_NAME] Connected again... 0% clear filter new 1" at bounding box center [758, 390] width 1516 height 781
click at [397, 62] on span "import / export" at bounding box center [413, 62] width 76 height 14
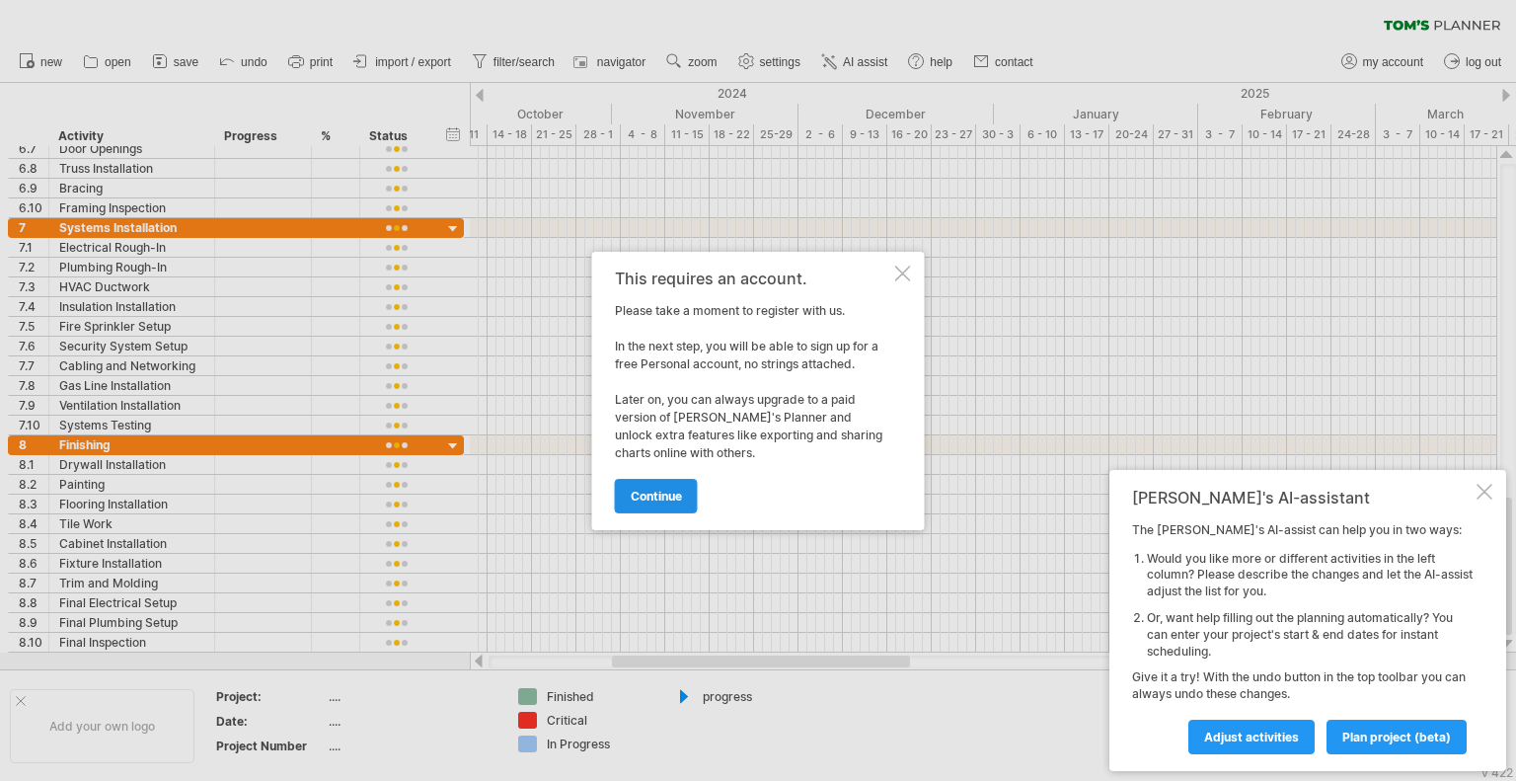
click at [653, 498] on span "continue" at bounding box center [656, 496] width 51 height 15
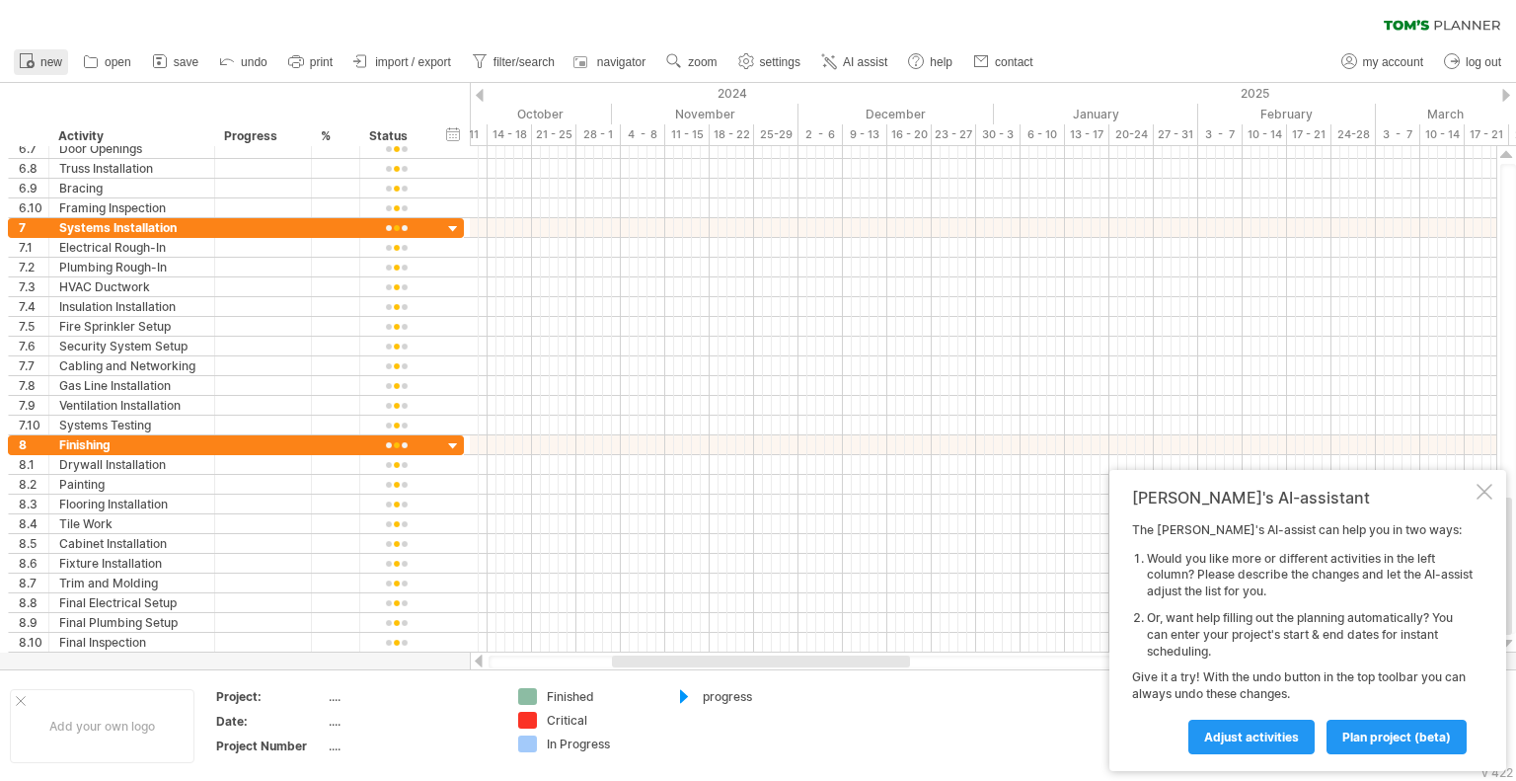
click at [46, 59] on span "new" at bounding box center [51, 62] width 22 height 14
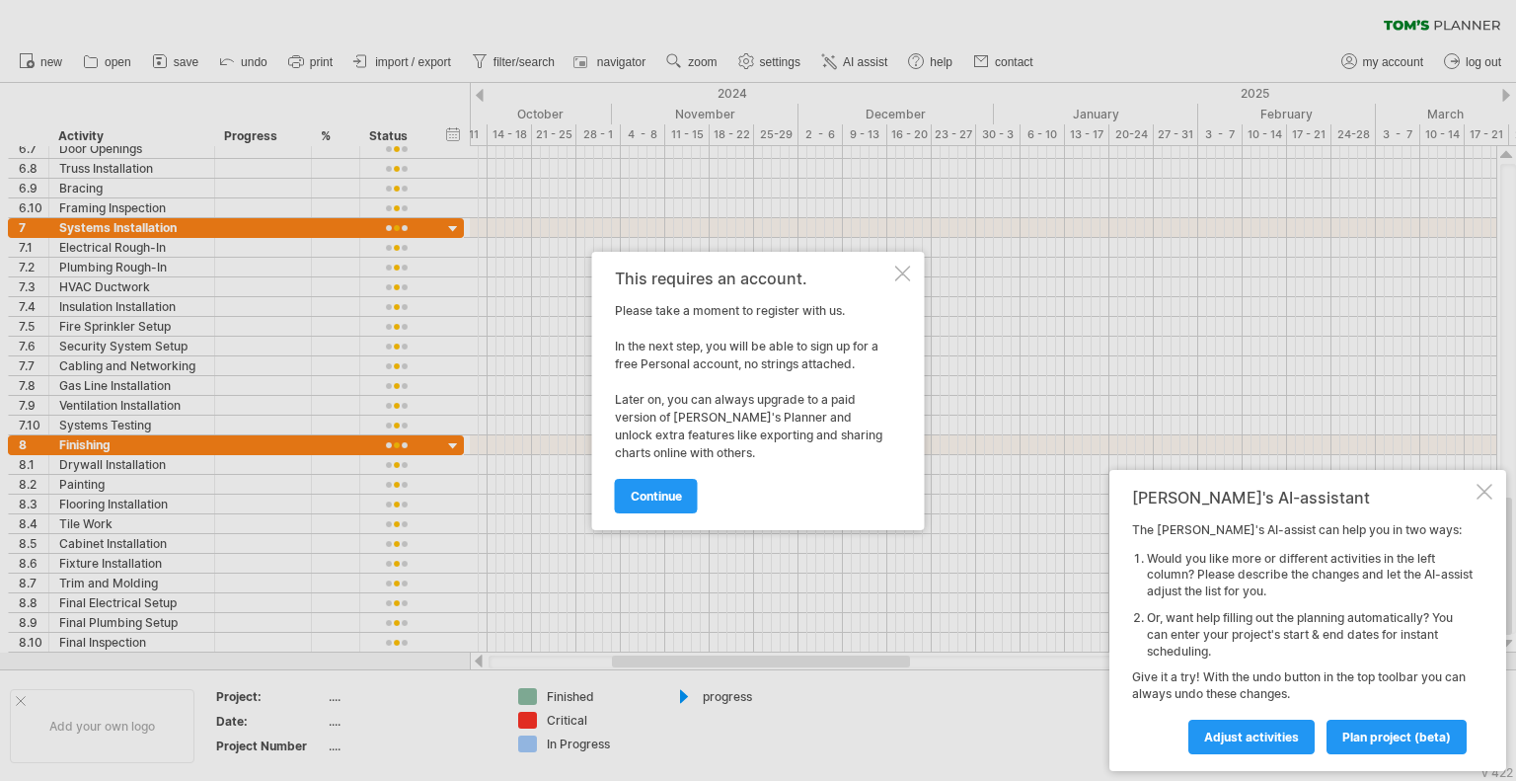
click at [898, 273] on div at bounding box center [903, 274] width 16 height 16
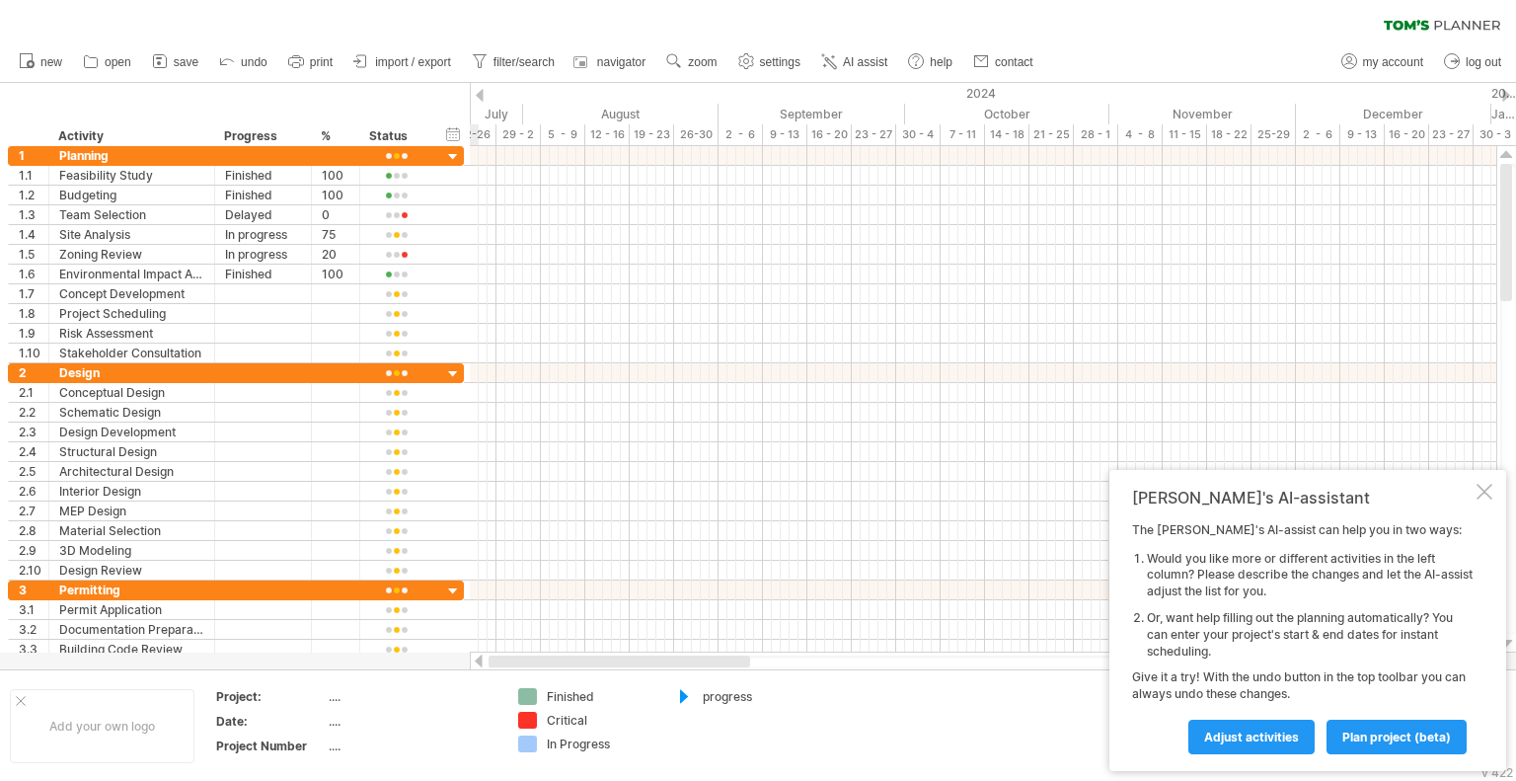
drag, startPoint x: 661, startPoint y: 666, endPoint x: 502, endPoint y: 676, distance: 160.2
click at [519, 688] on div "Trying to reach [DOMAIN_NAME] Connected again... 0% clear filter new 1" at bounding box center [758, 390] width 1516 height 781
click at [1376, 736] on span "plan project (beta)" at bounding box center [1397, 737] width 109 height 15
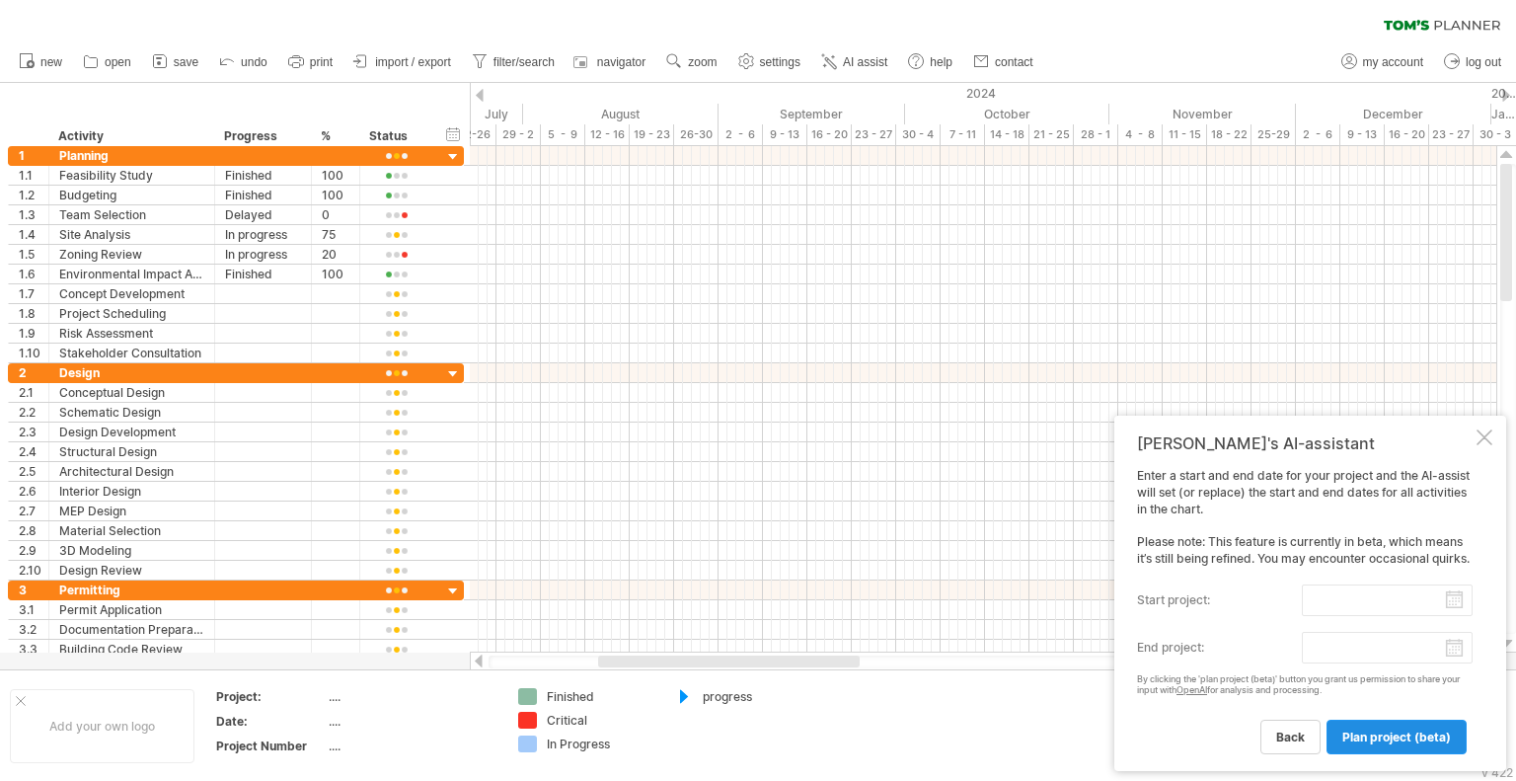
click at [1366, 737] on span "plan project (beta)" at bounding box center [1397, 737] width 109 height 15
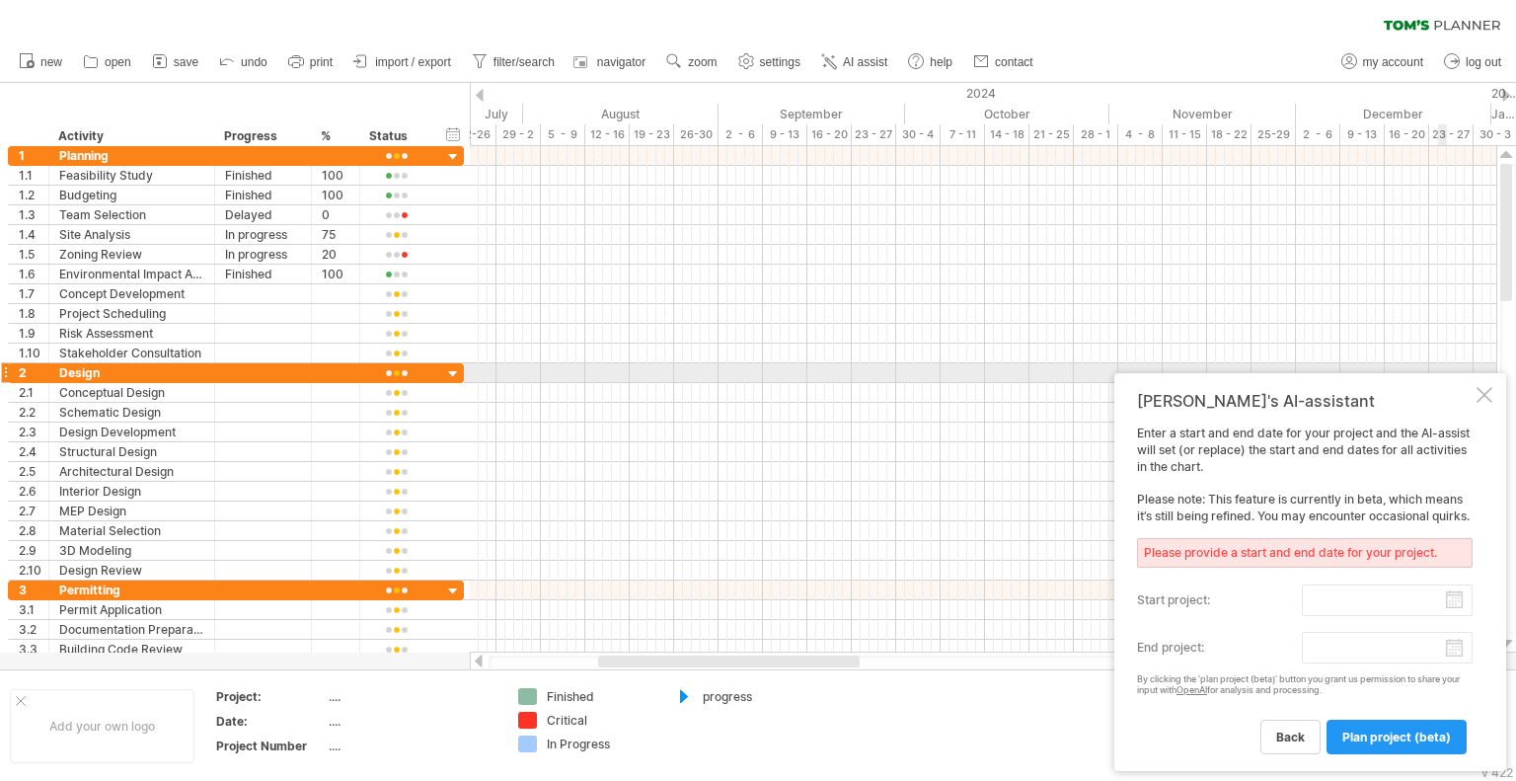
click at [1485, 387] on div at bounding box center [1485, 395] width 16 height 16
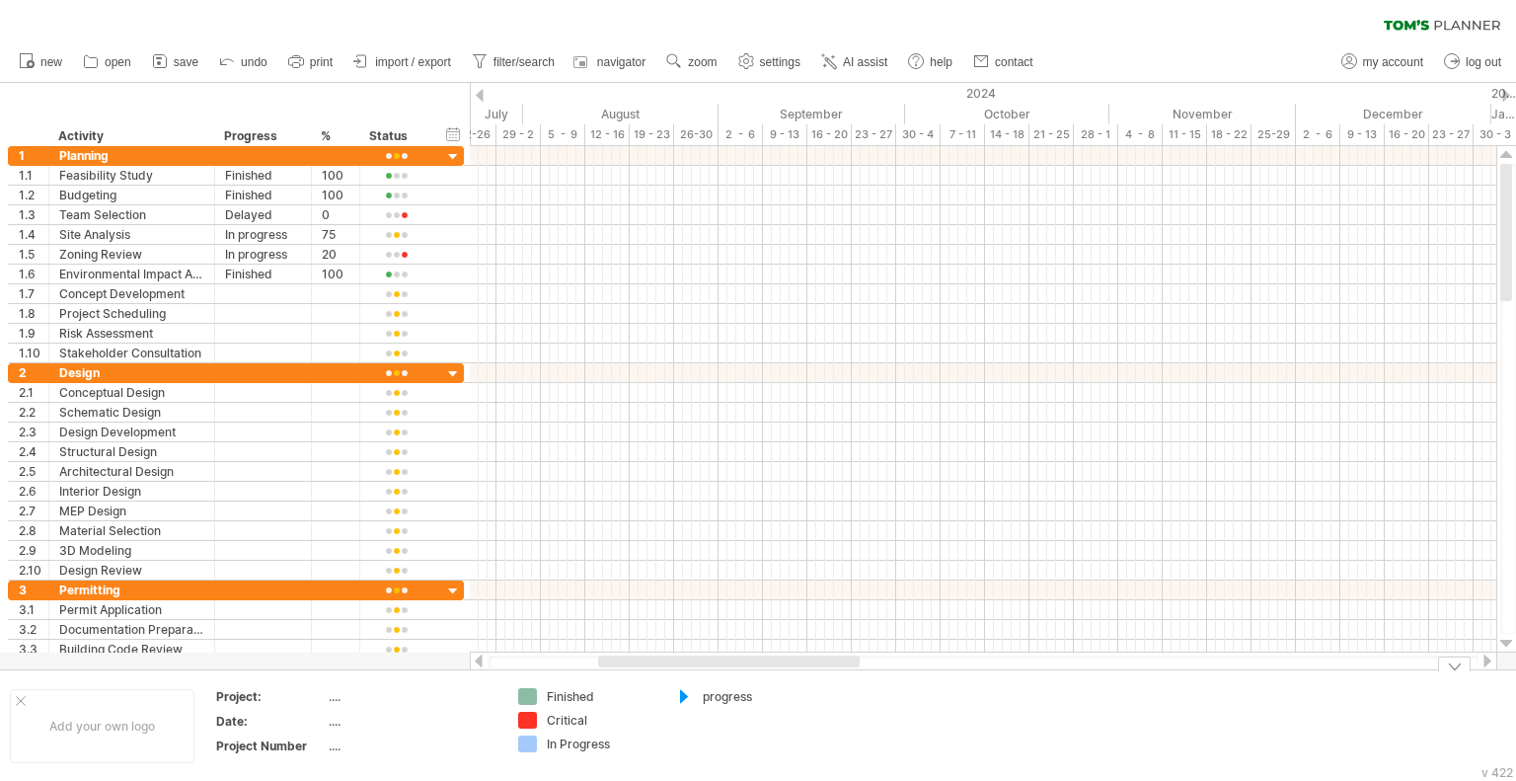
click at [686, 697] on div at bounding box center [684, 697] width 20 height 19
click at [103, 62] on link "open" at bounding box center [107, 62] width 59 height 26
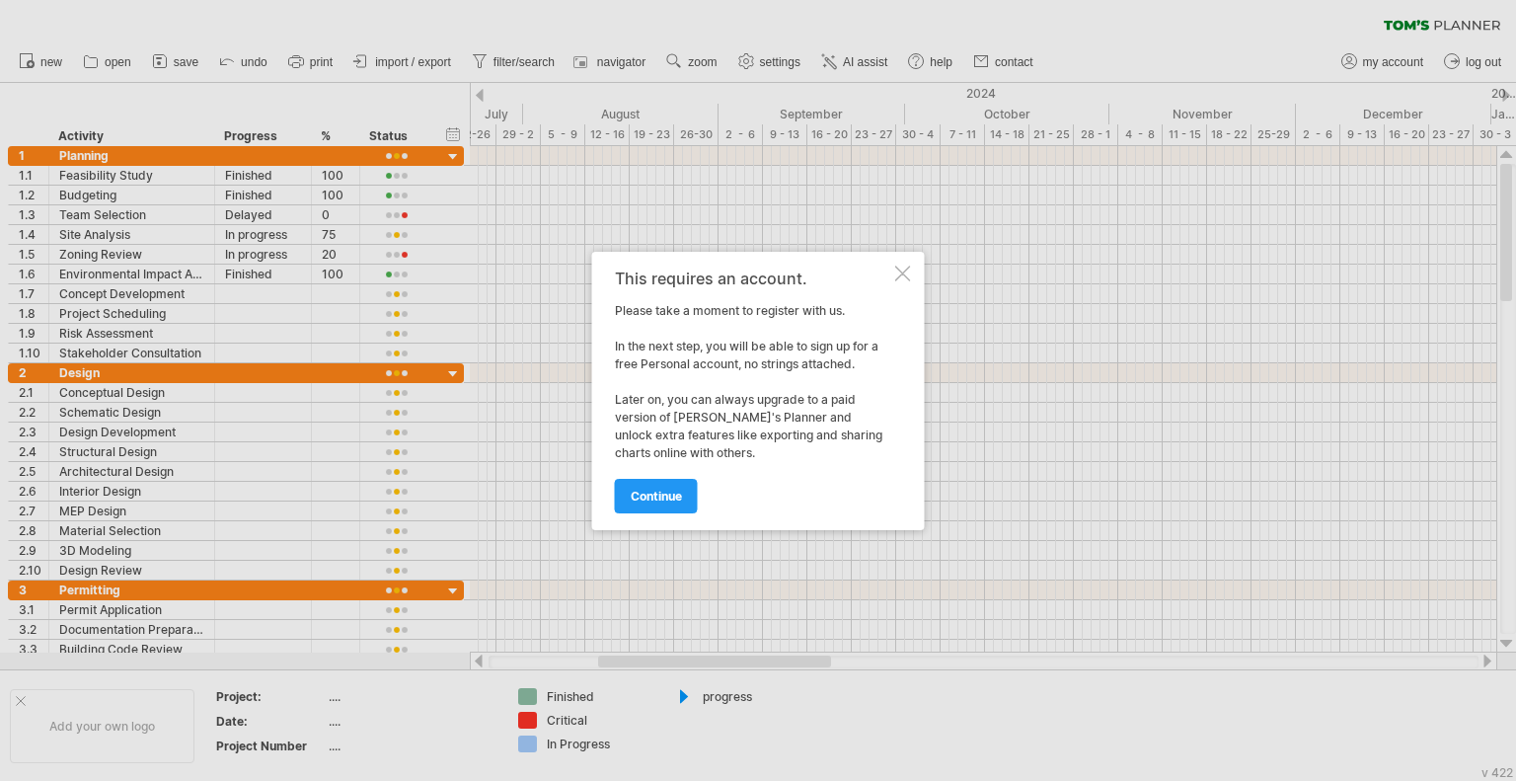
click at [904, 272] on div at bounding box center [903, 274] width 16 height 16
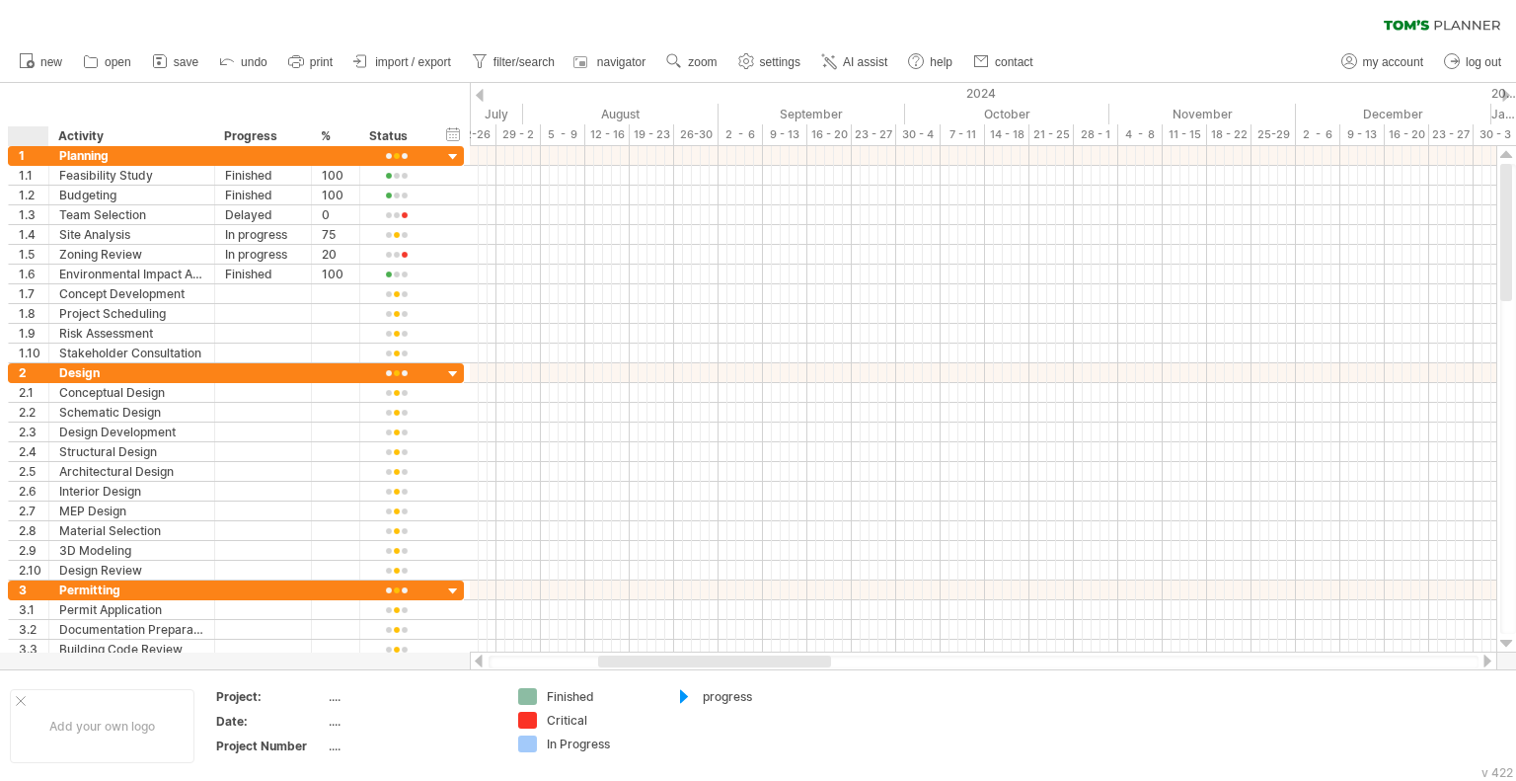
click at [20, 96] on div "hide start/end/duration show start/end/duration ******** Activity ******** Prog…" at bounding box center [235, 114] width 470 height 63
click at [398, 58] on span "import / export" at bounding box center [413, 62] width 76 height 14
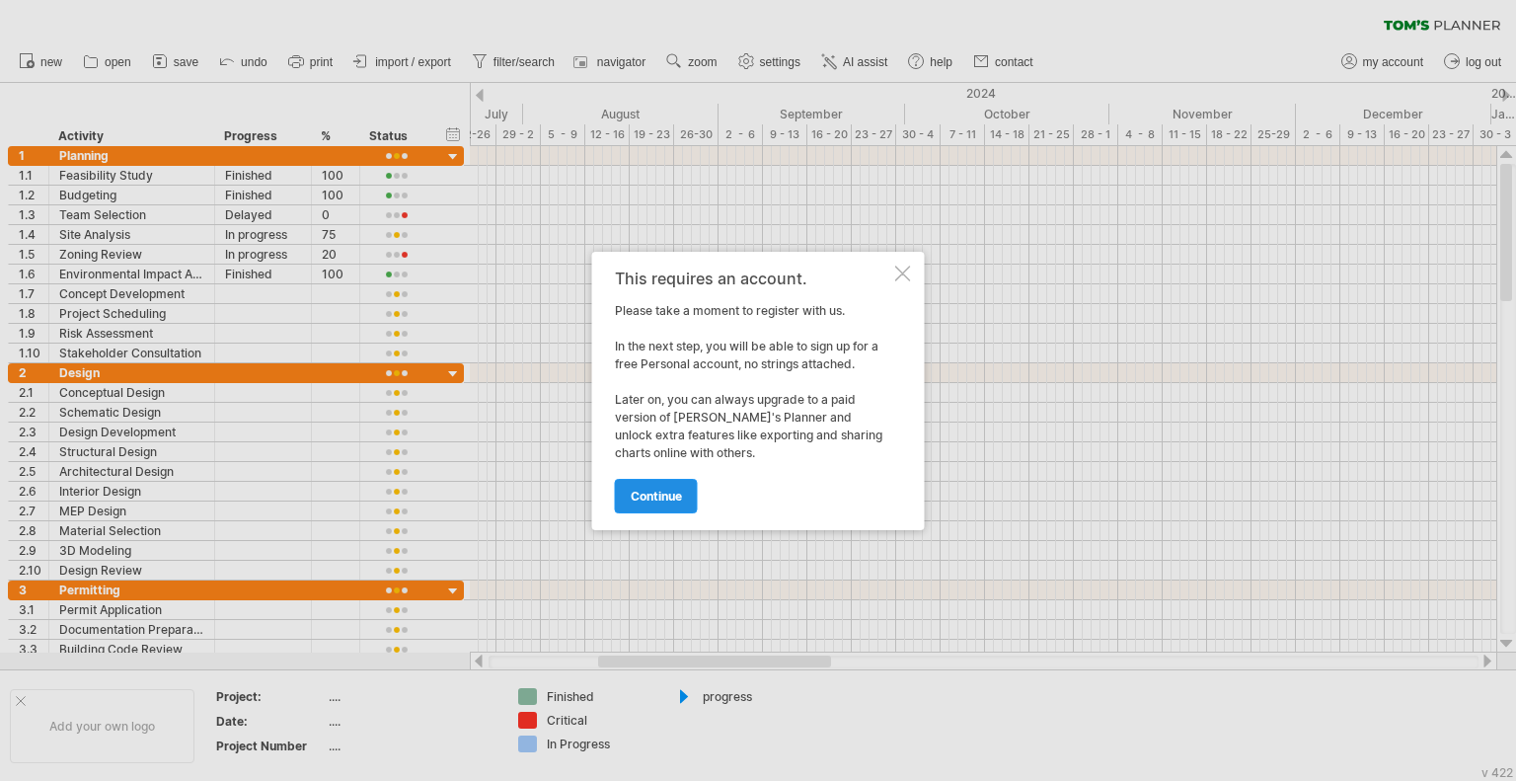
click at [648, 492] on span "continue" at bounding box center [656, 496] width 51 height 15
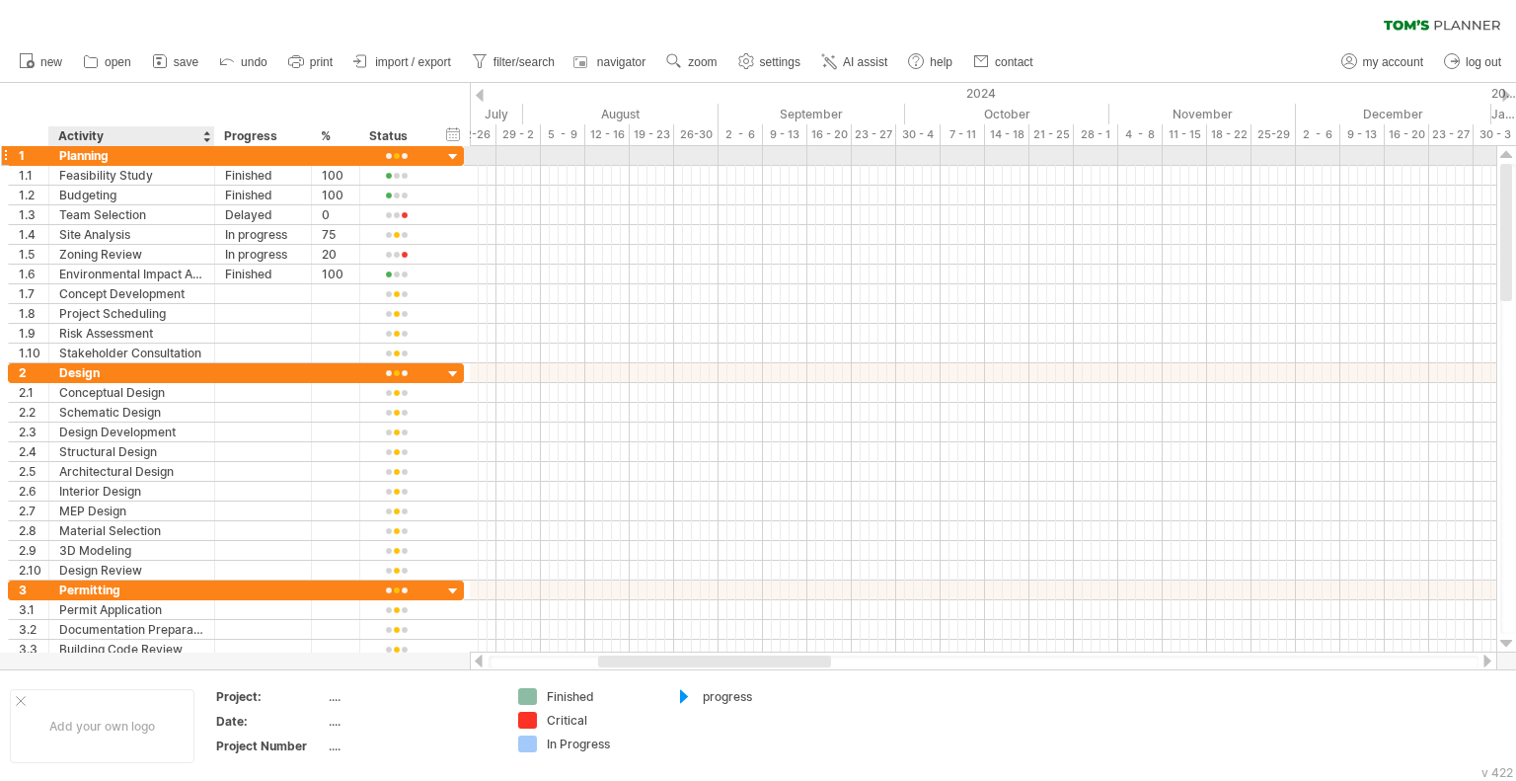
drag, startPoint x: 64, startPoint y: 132, endPoint x: 67, endPoint y: 154, distance: 21.9
click at [67, 154] on div "Trying to reach [DOMAIN_NAME] Connected again... 0% clear filter new 1" at bounding box center [758, 390] width 1516 height 781
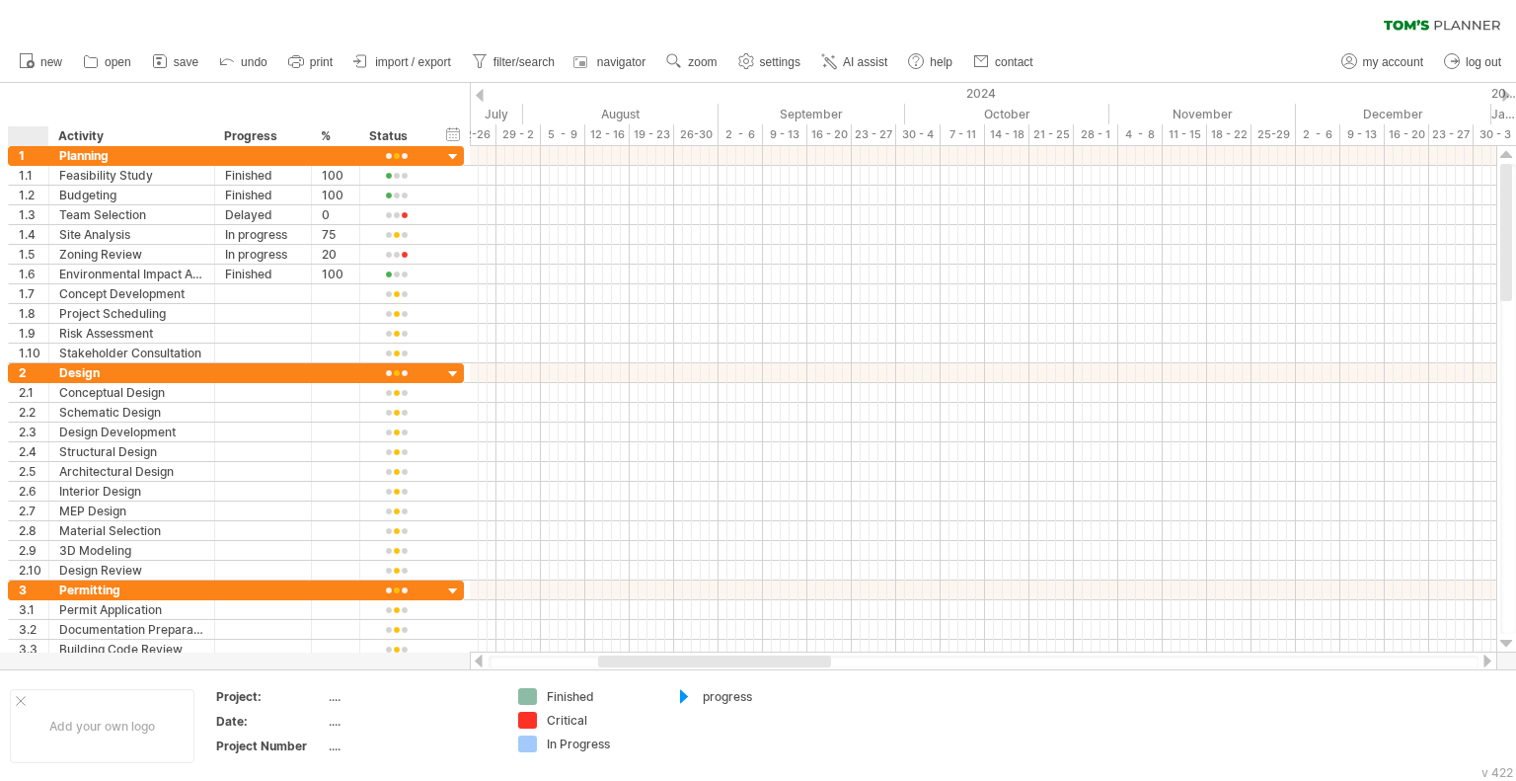
click at [24, 119] on div "hide start/end/duration show start/end/duration ******** Activity ******** Prog…" at bounding box center [235, 114] width 470 height 63
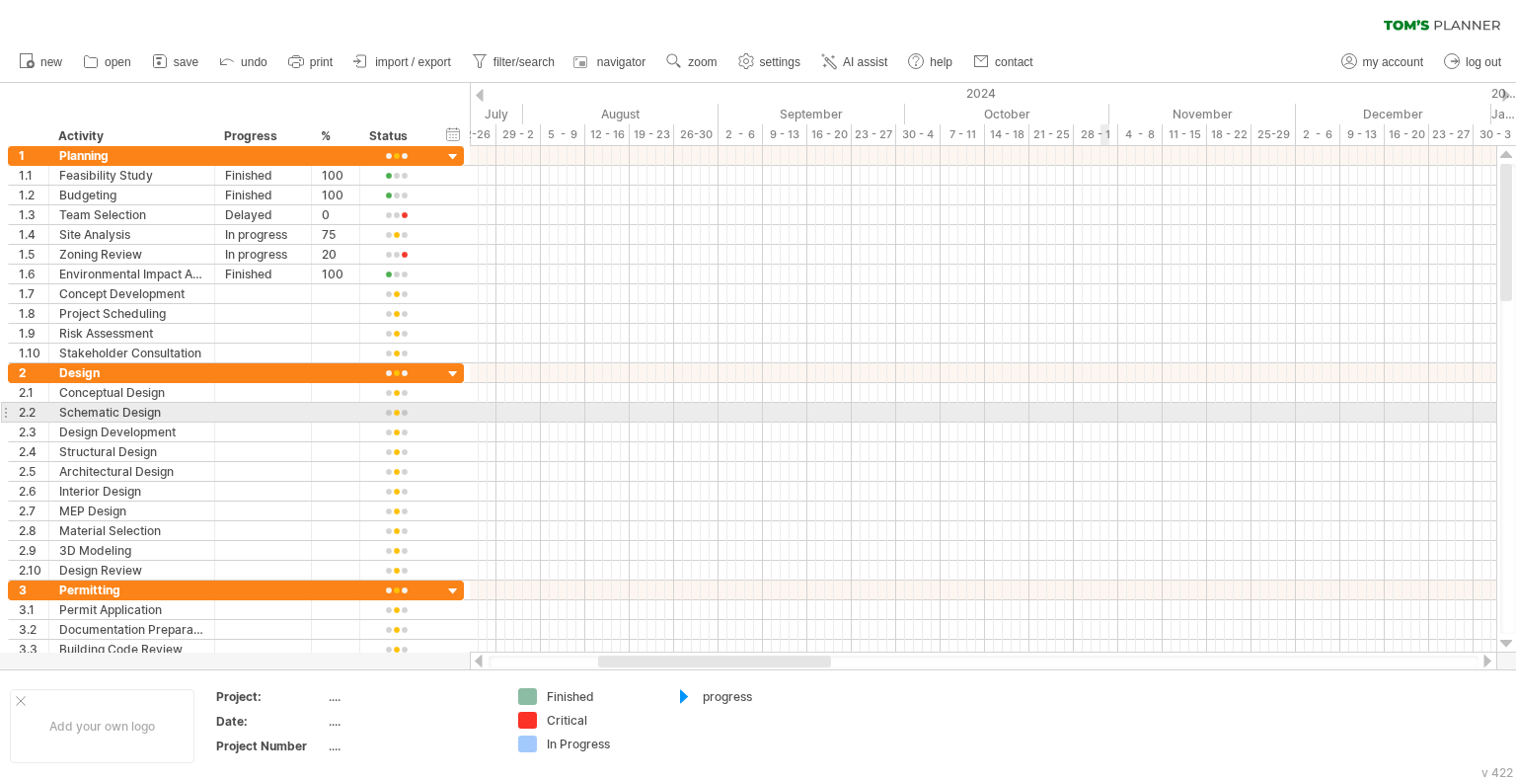
drag, startPoint x: 24, startPoint y: 92, endPoint x: 1104, endPoint y: 429, distance: 1131.6
click at [1106, 426] on div "Trying to reach [DOMAIN_NAME] Connected again... 0% clear filter new 1" at bounding box center [758, 390] width 1516 height 781
